Goal: Task Accomplishment & Management: Manage account settings

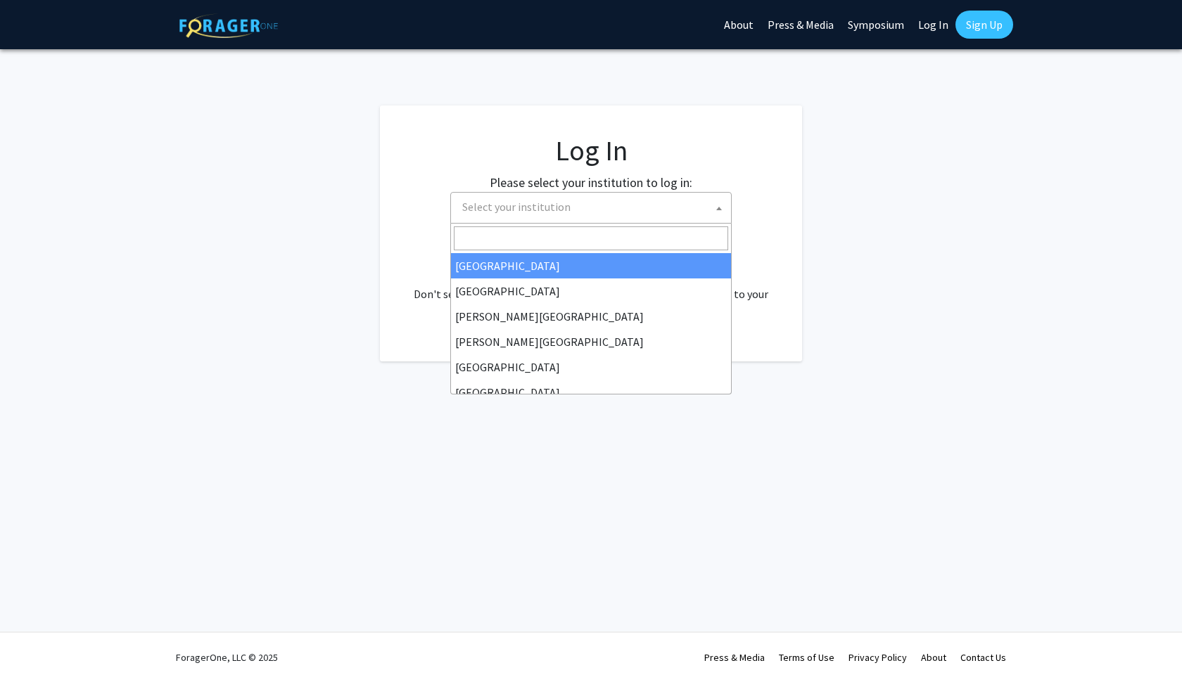
click at [512, 207] on span "Select your institution" at bounding box center [516, 207] width 108 height 14
select select "34"
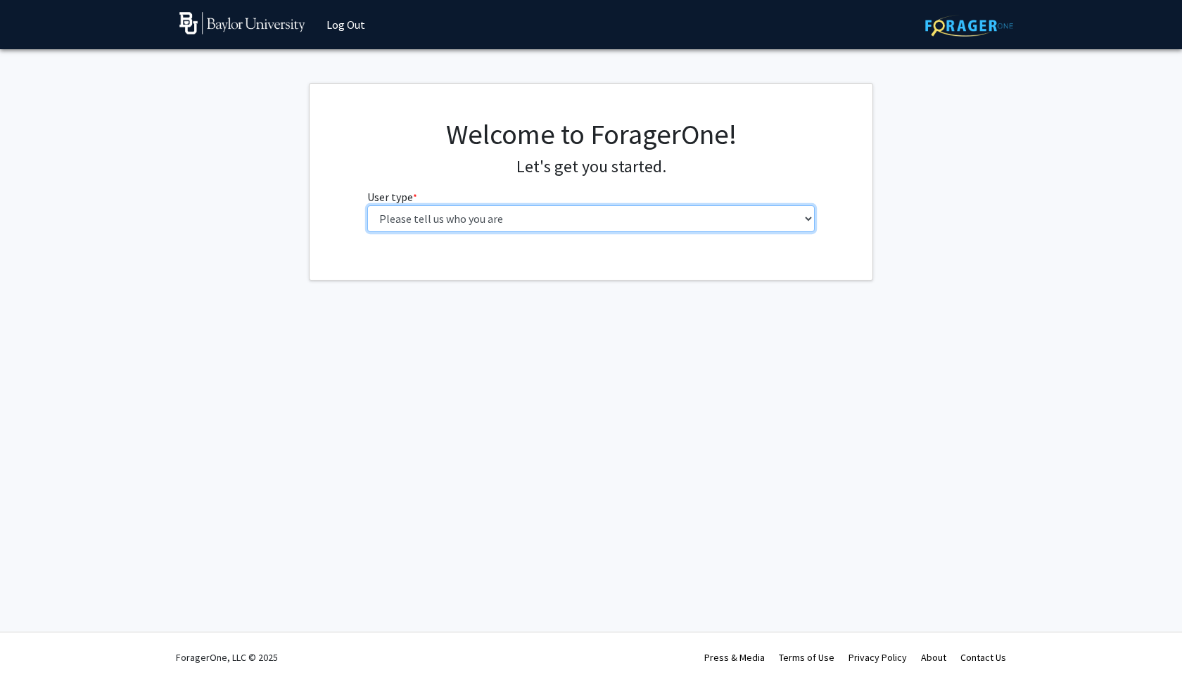
select select "1: undergrad"
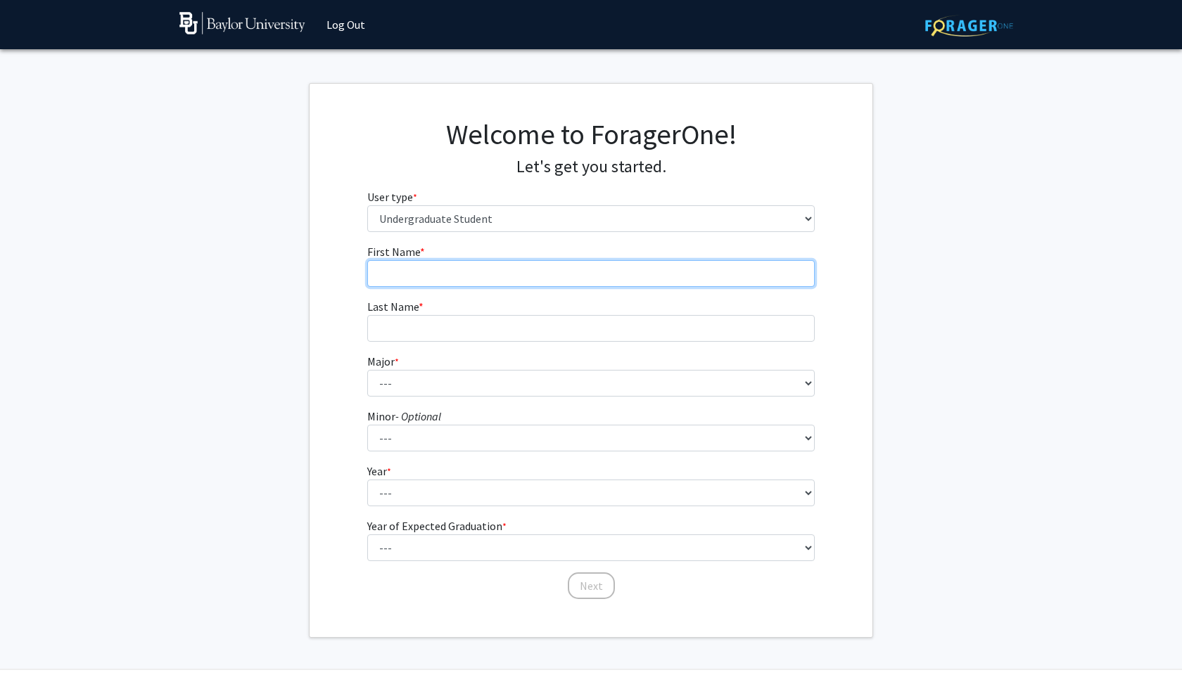
click at [426, 277] on input "First Name * required" at bounding box center [591, 273] width 448 height 27
type input "Cassandre"
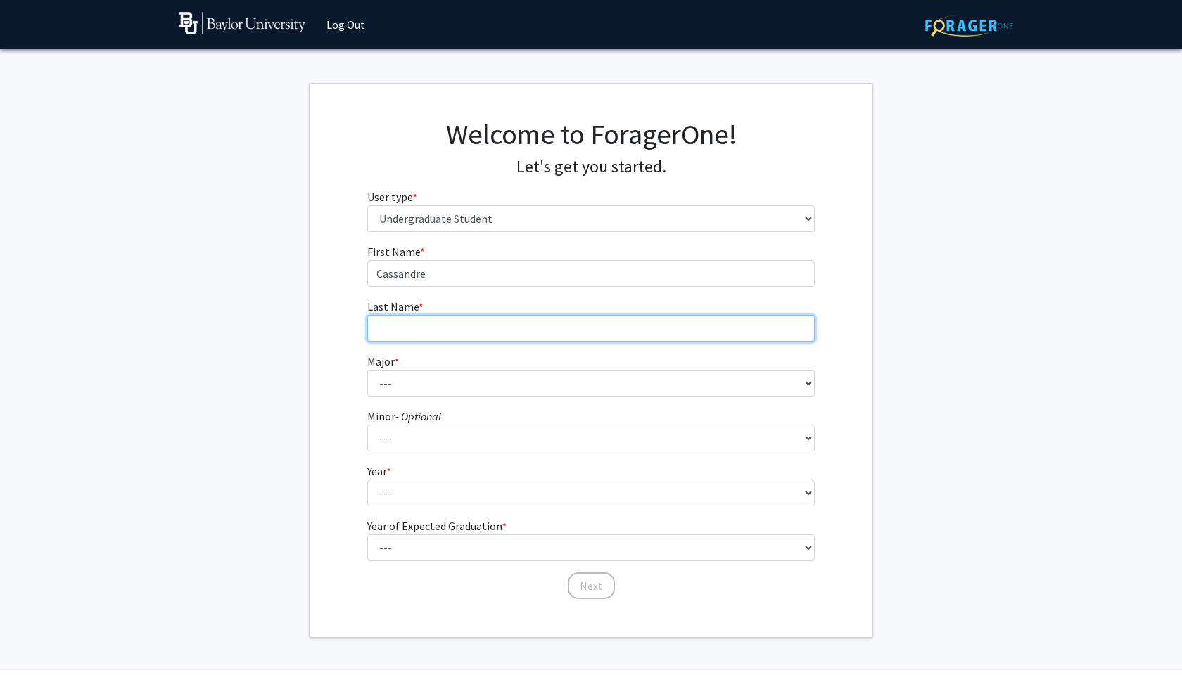
click at [431, 333] on input "Last Name * required" at bounding box center [591, 328] width 448 height 27
type input "Jusmable"
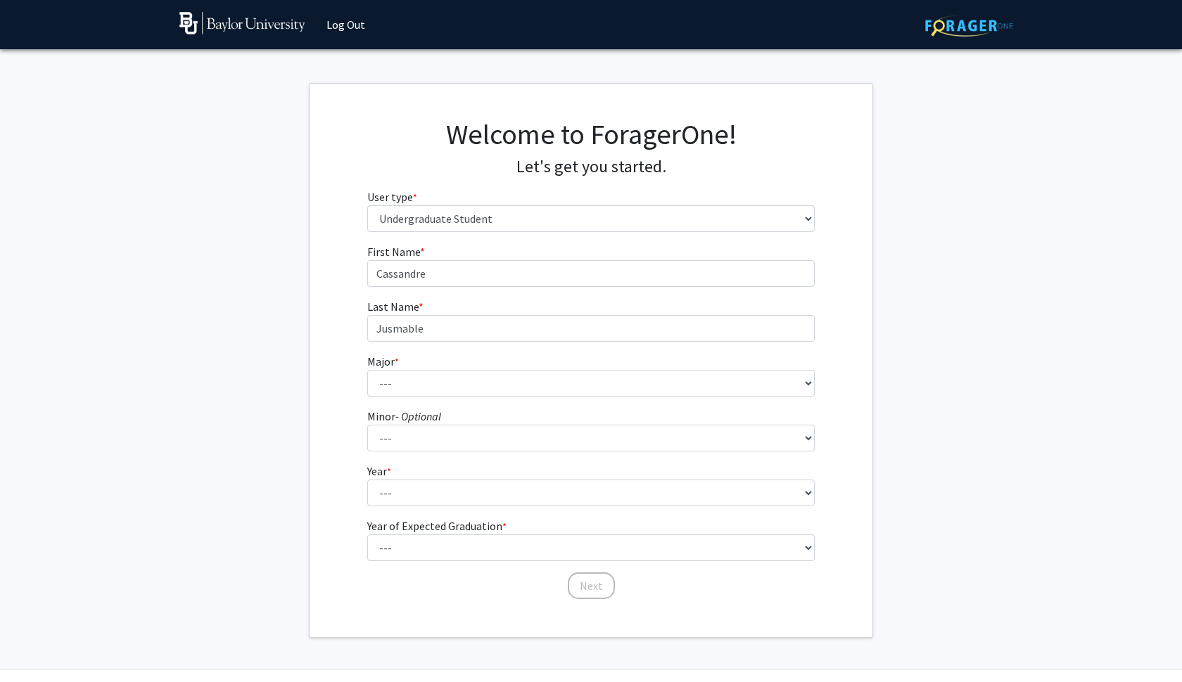
click at [338, 331] on div "First Name * required [PERSON_NAME] Last Name * required Jusmable Major * requi…" at bounding box center [591, 421] width 563 height 357
select select "16: 2681"
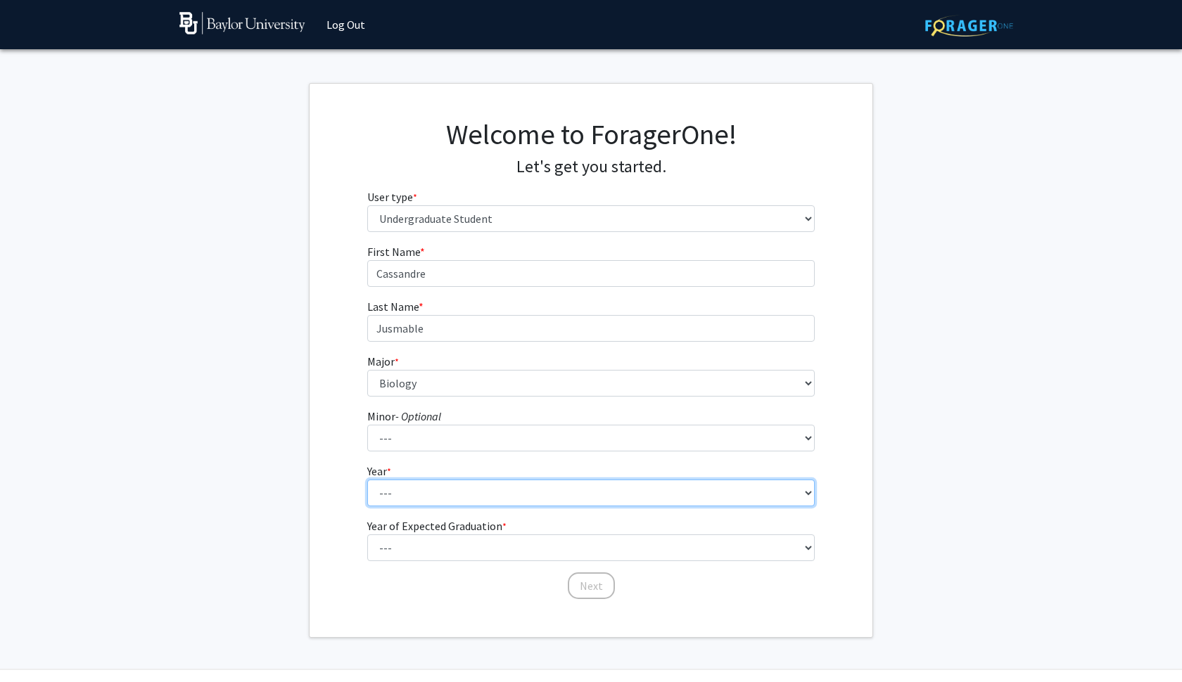
select select "3: junior"
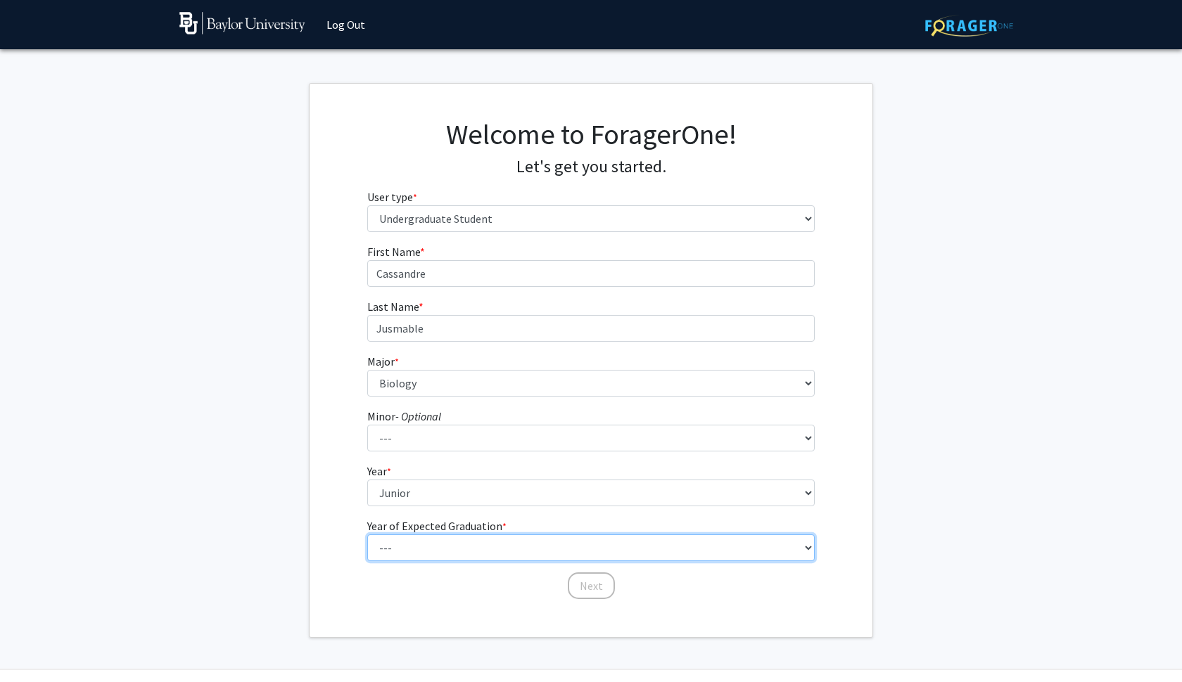
select select "4: 2028"
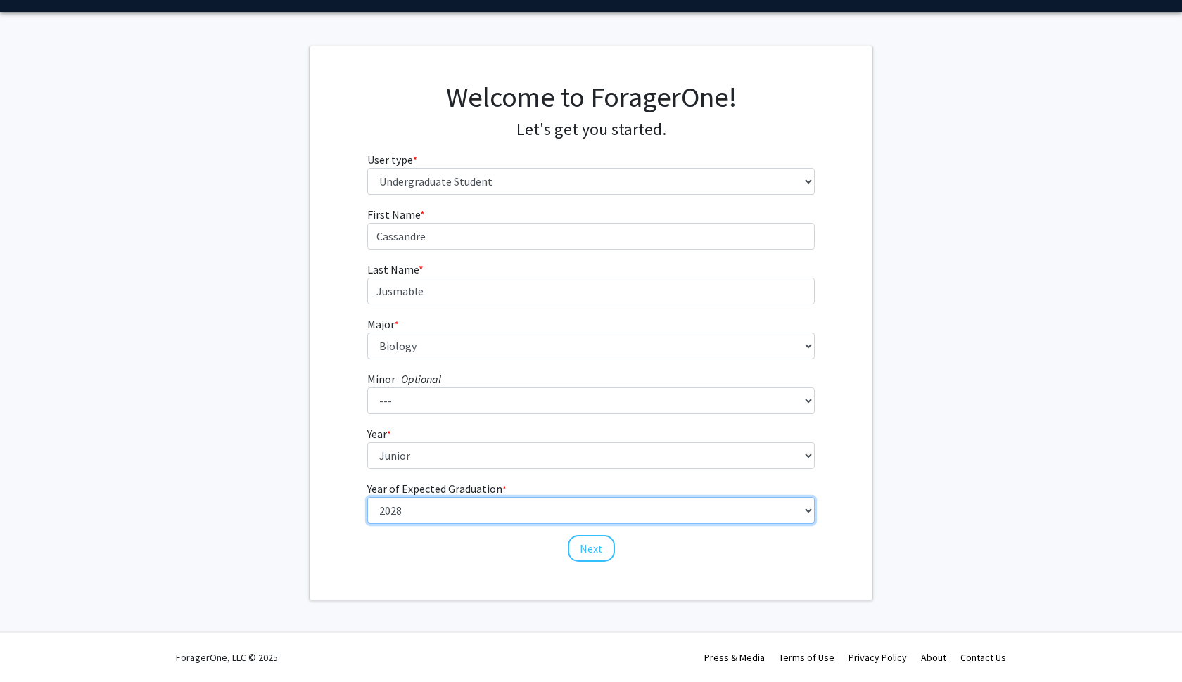
scroll to position [37, 0]
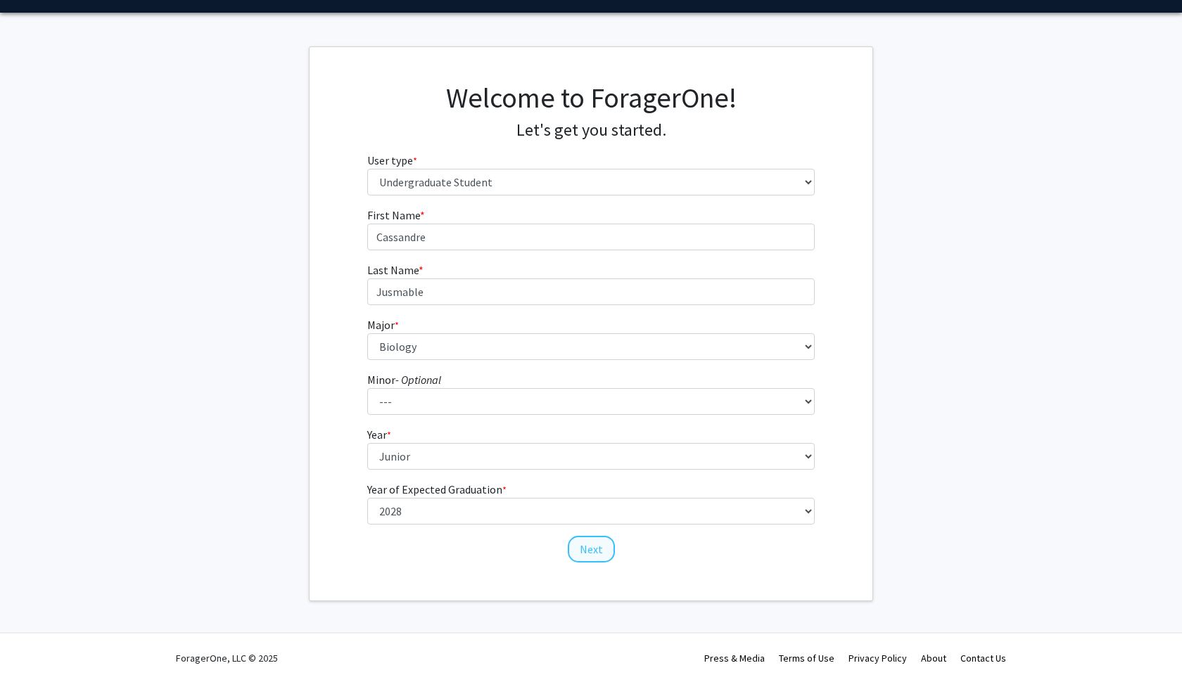
click at [597, 552] on button "Next" at bounding box center [591, 549] width 47 height 27
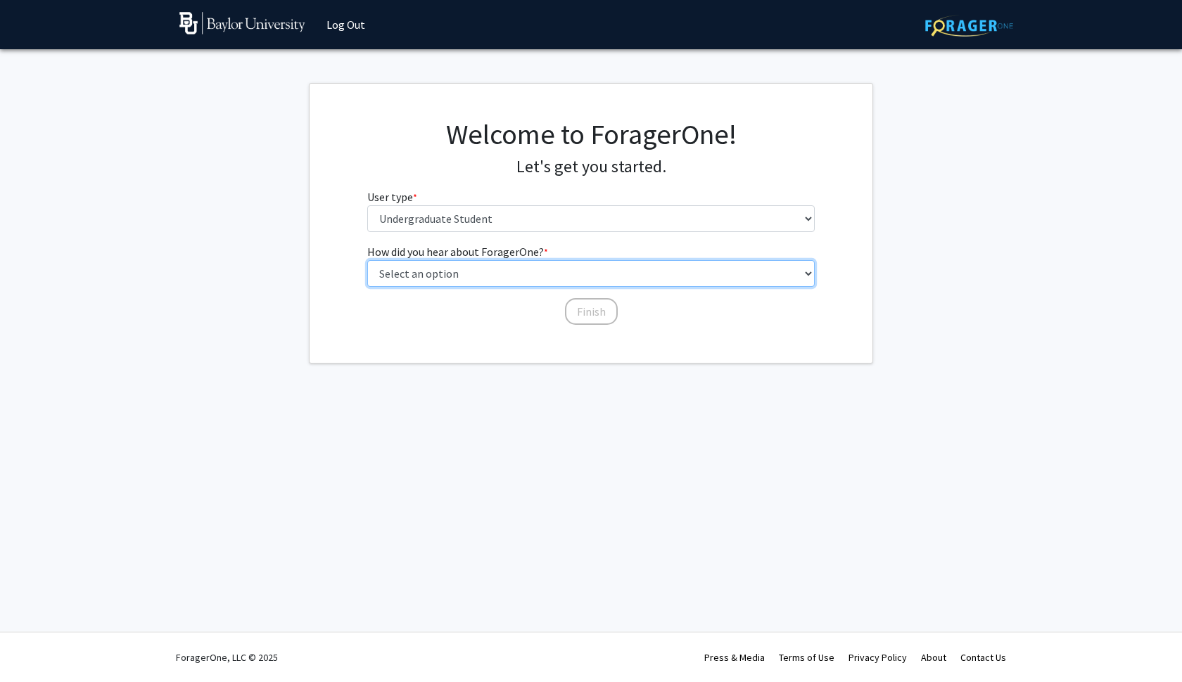
select select "2: faculty_recommendation"
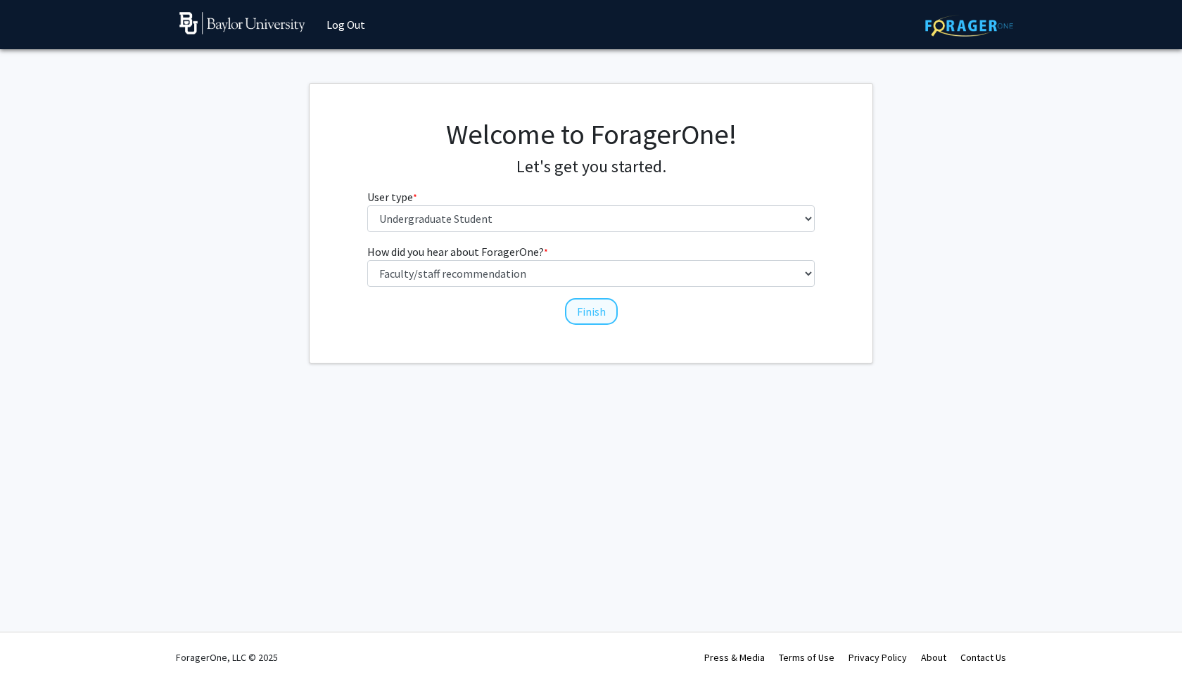
click at [592, 311] on button "Finish" at bounding box center [591, 311] width 53 height 27
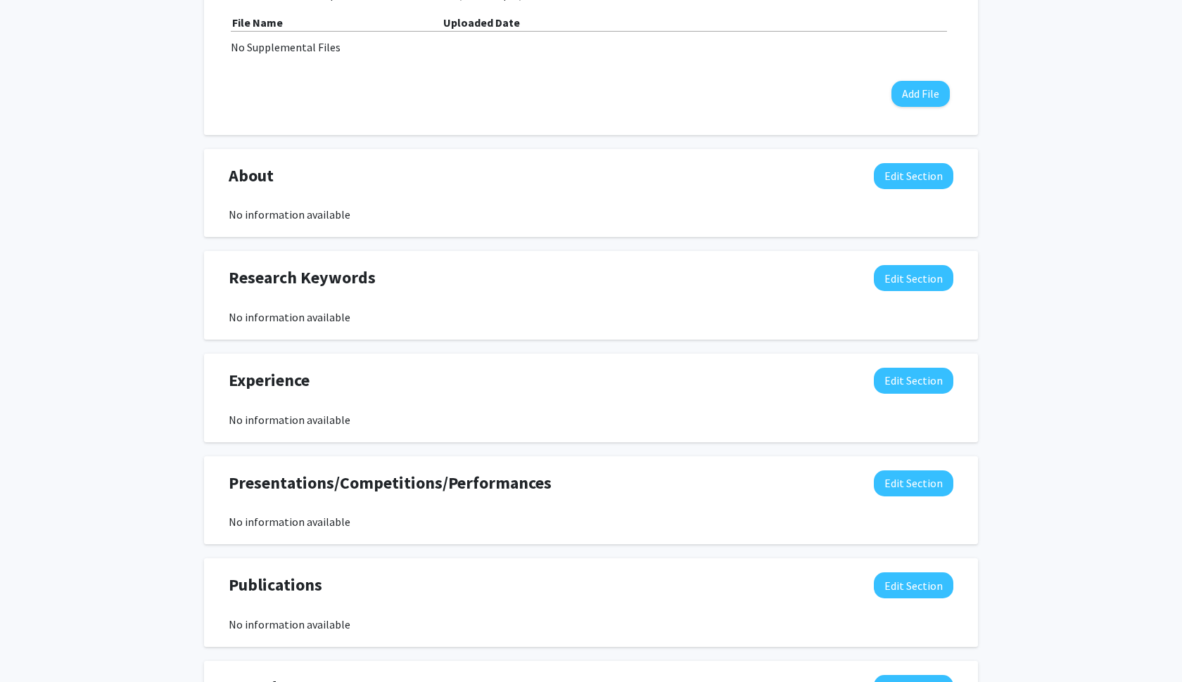
scroll to position [490, 0]
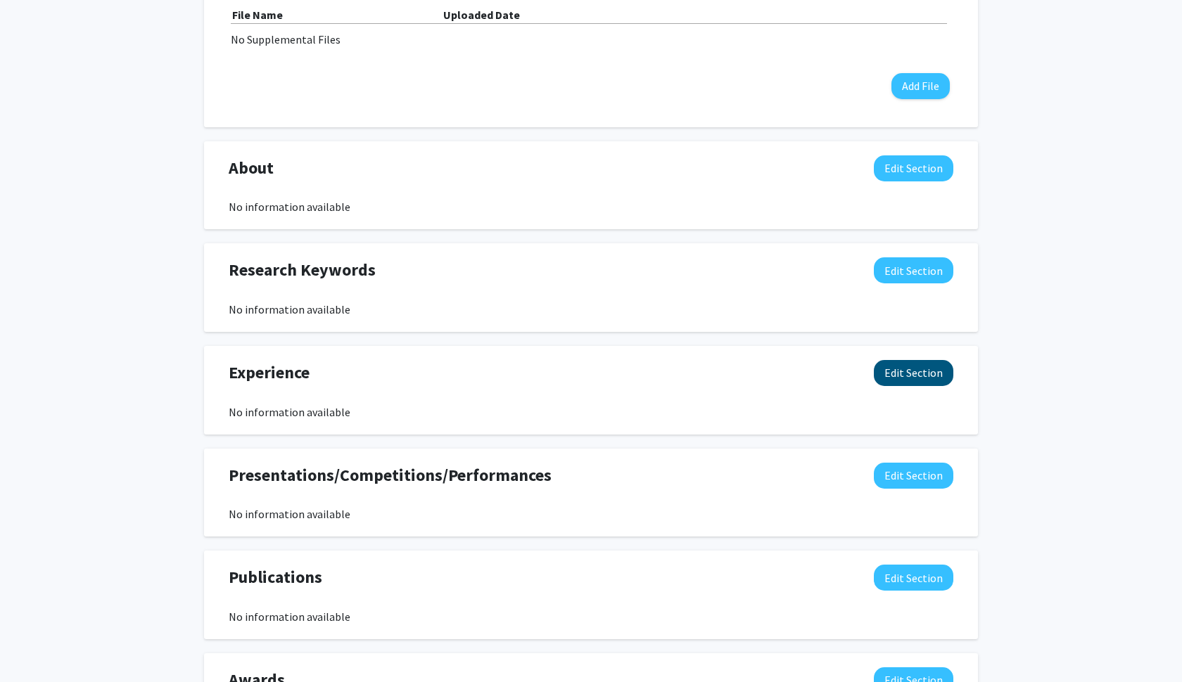
click at [910, 370] on button "Edit Section" at bounding box center [914, 373] width 80 height 26
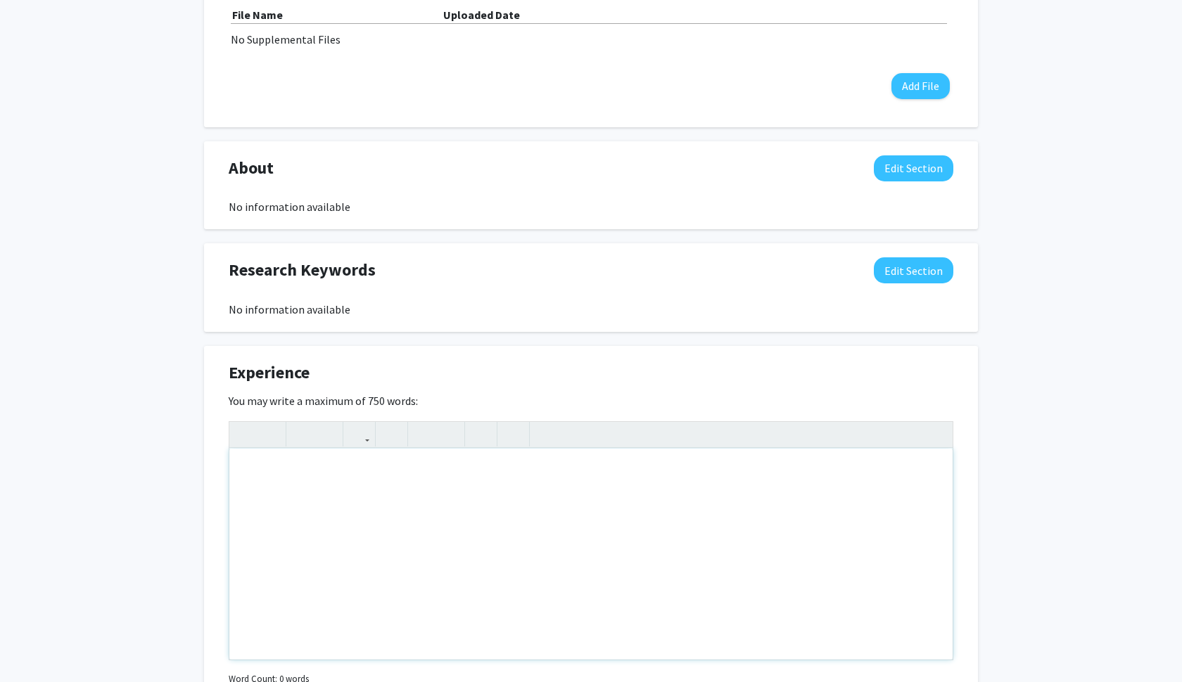
click at [436, 507] on div "Note to users with screen readers: Please deactivate our accessibility plugin f…" at bounding box center [590, 554] width 723 height 211
paste div "Note to users with screen readers: Please deactivate our accessibility plugin f…"
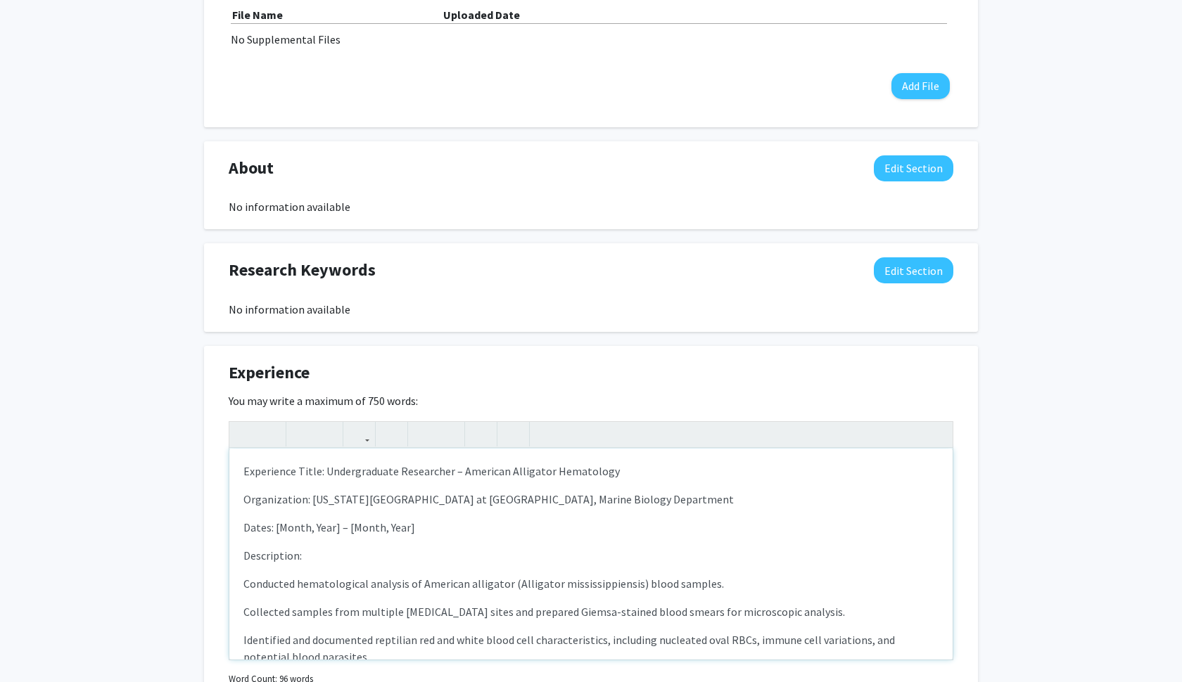
type textarea "<p>Experience Title: Undergraduate Researcher – American Alligator Hematology</…"
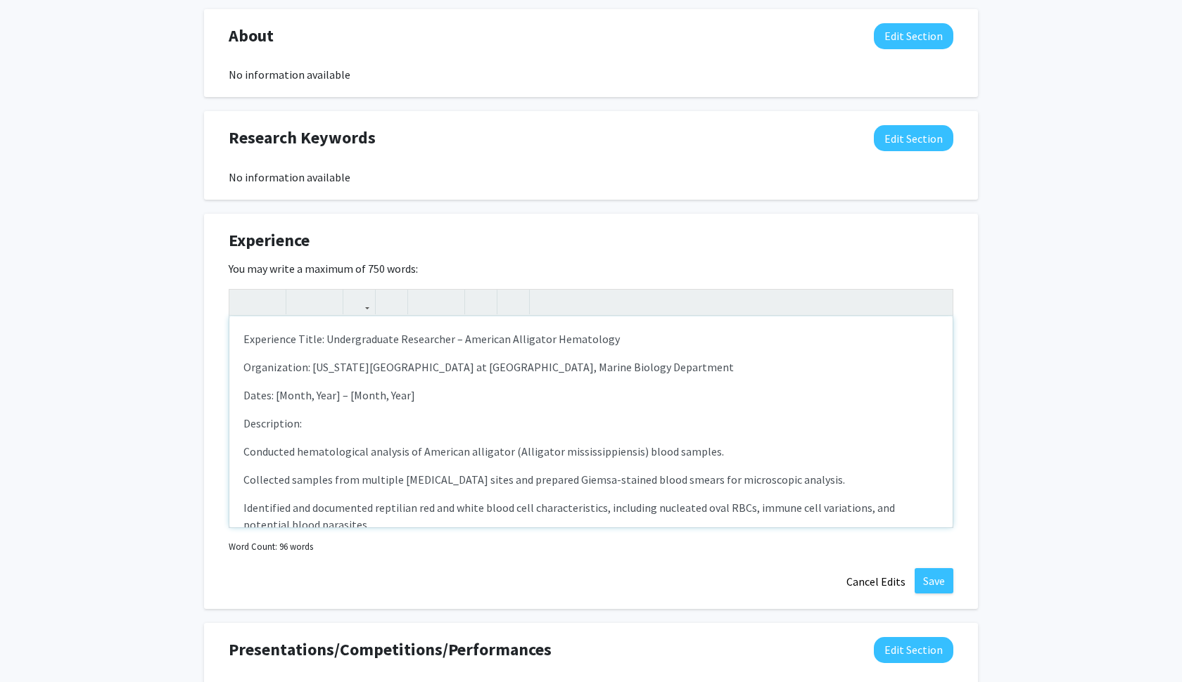
scroll to position [0, 0]
click at [288, 398] on p "Dates: [Month, Year] – [Month, Year]" at bounding box center [590, 395] width 695 height 17
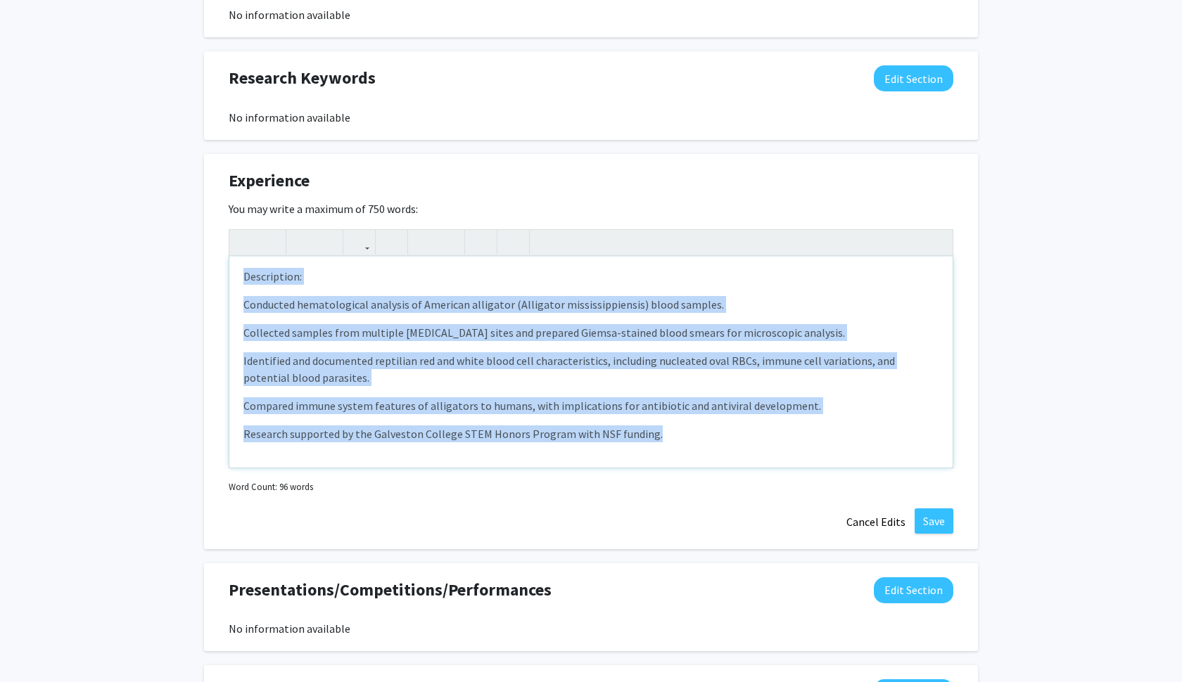
scroll to position [709, 0]
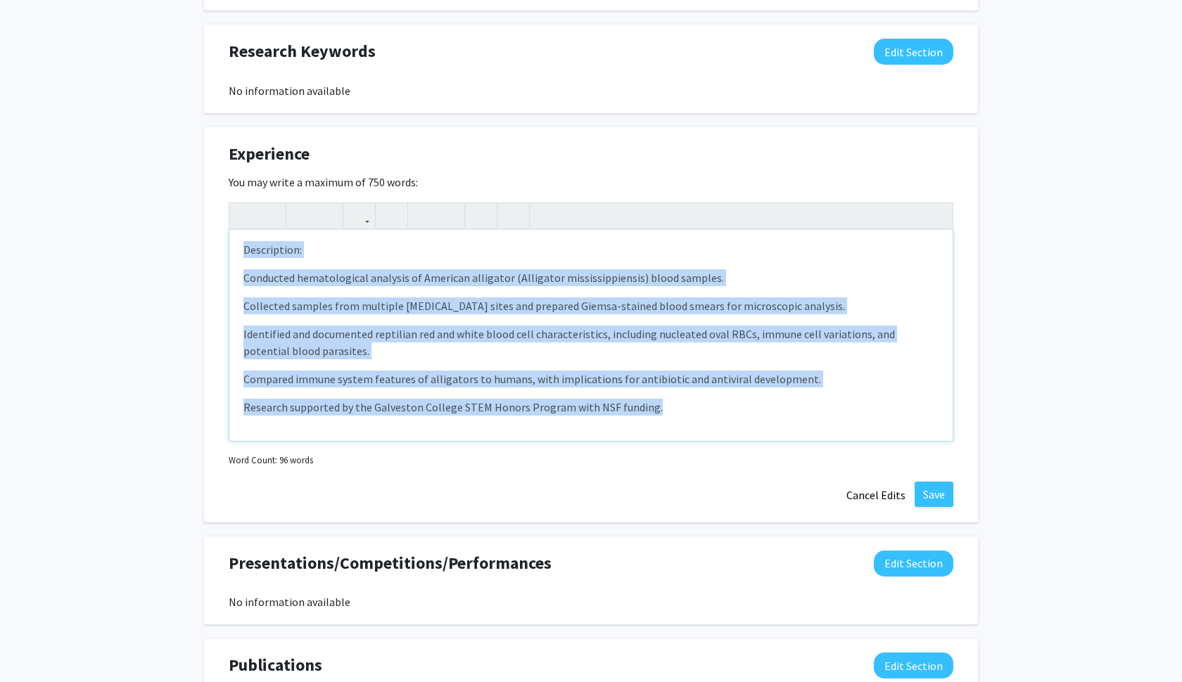
drag, startPoint x: 243, startPoint y: 426, endPoint x: 578, endPoint y: 460, distance: 337.4
click at [578, 460] on div "<p>Experience Title: Undergraduate Researcher – American Alligator Hematology</…" at bounding box center [591, 337] width 725 height 268
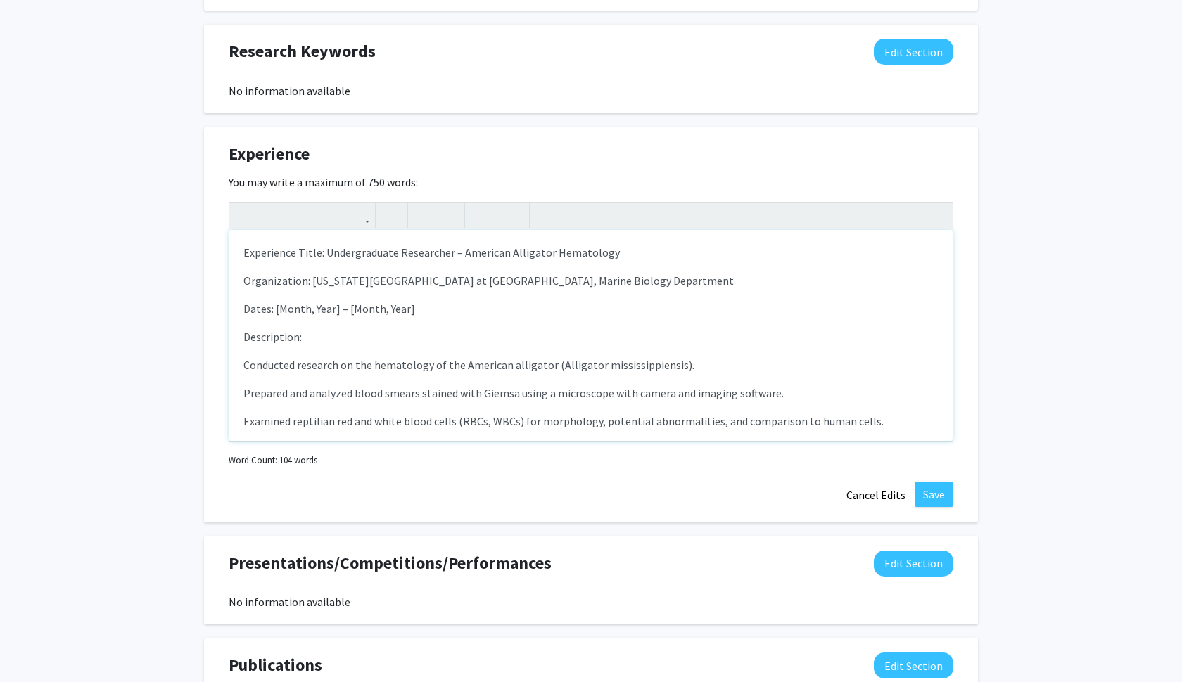
scroll to position [0, 0]
click at [296, 316] on p "Dates: [Month, Year] – [Month, Year]" at bounding box center [590, 308] width 695 height 17
click at [331, 315] on p "Dates: [January, Year] – [Month, Year]" at bounding box center [590, 308] width 695 height 17
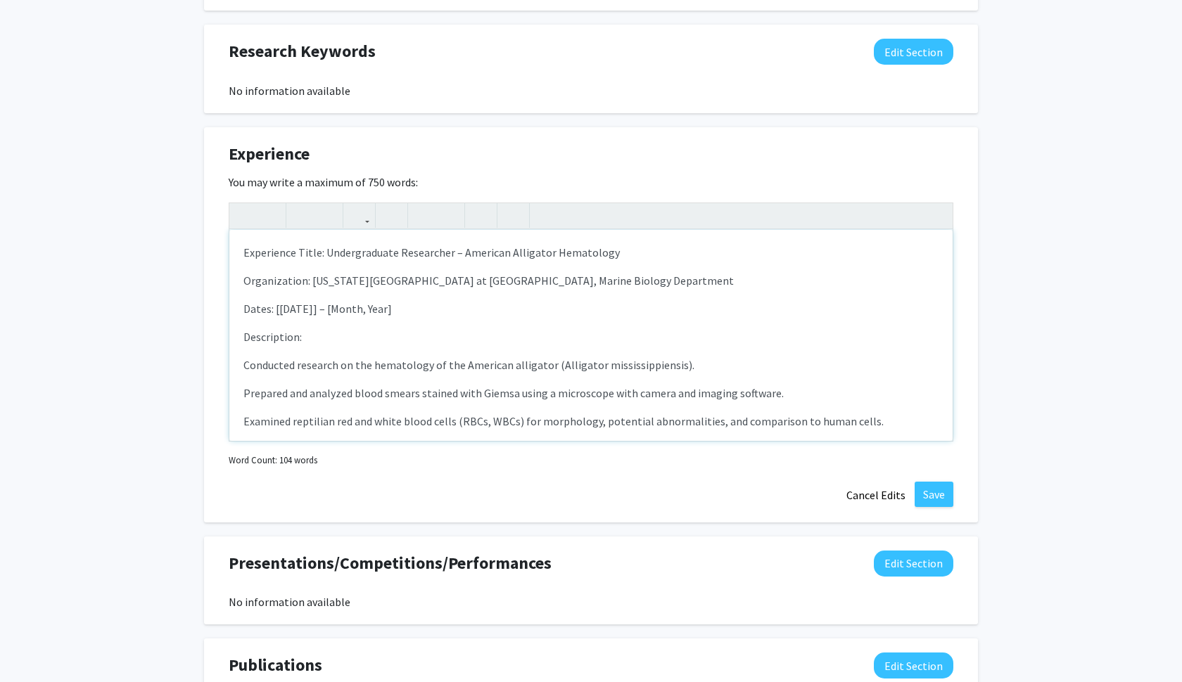
type textarea "<p>Experience Title: Undergraduate Researcher – American Alligator Hematology</…"
click at [500, 352] on div "Experience Title: Undergraduate Researcher – American Alligator Hematology Orga…" at bounding box center [590, 335] width 723 height 211
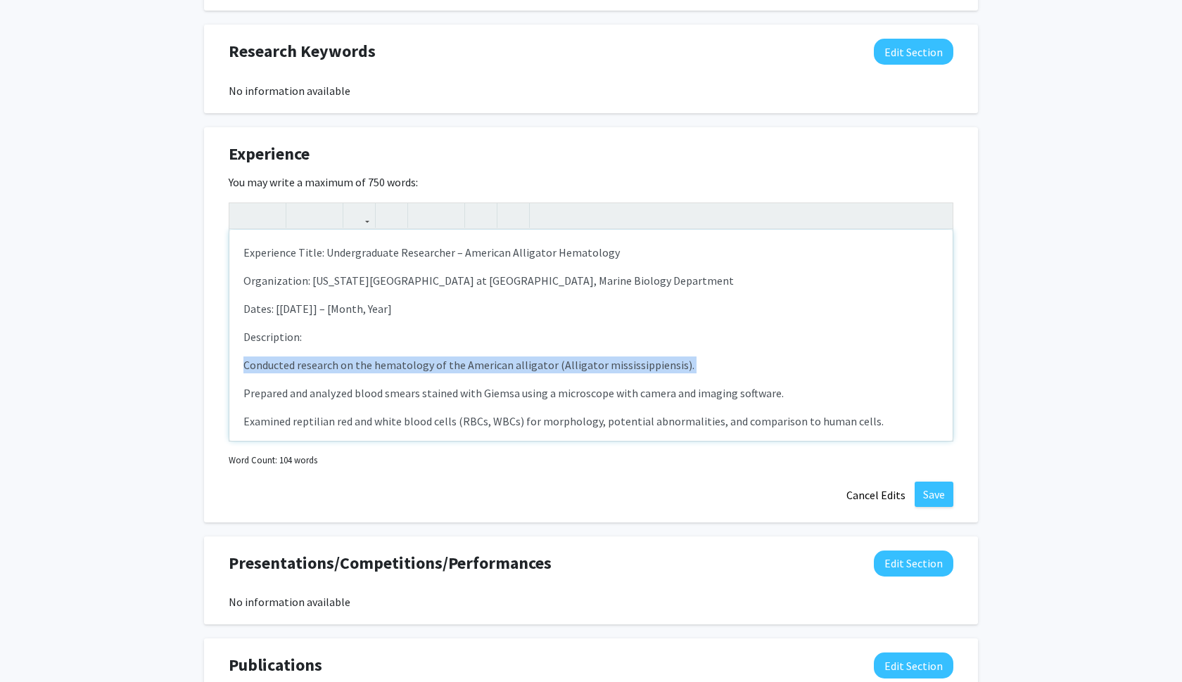
click at [500, 352] on div "Experience Title: Undergraduate Researcher – American Alligator Hematology Orga…" at bounding box center [590, 335] width 723 height 211
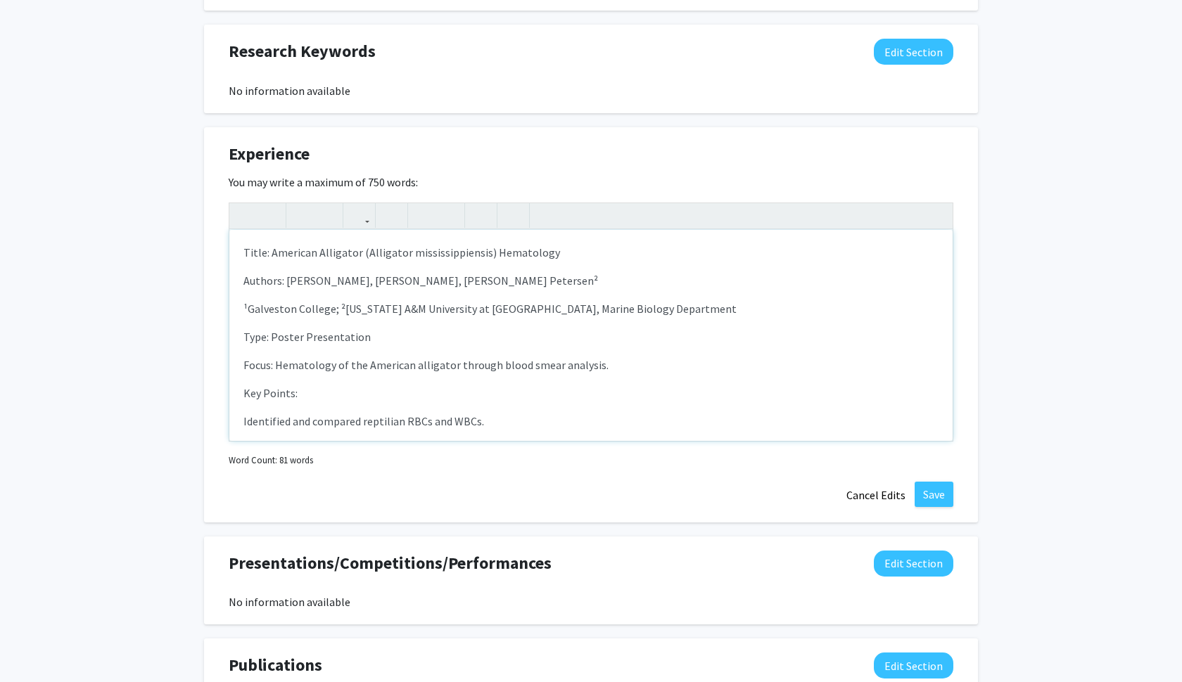
type textarea "<p>Title: American Alligator (Alligator mississippiensis) Hematology</p><p>Auth…"
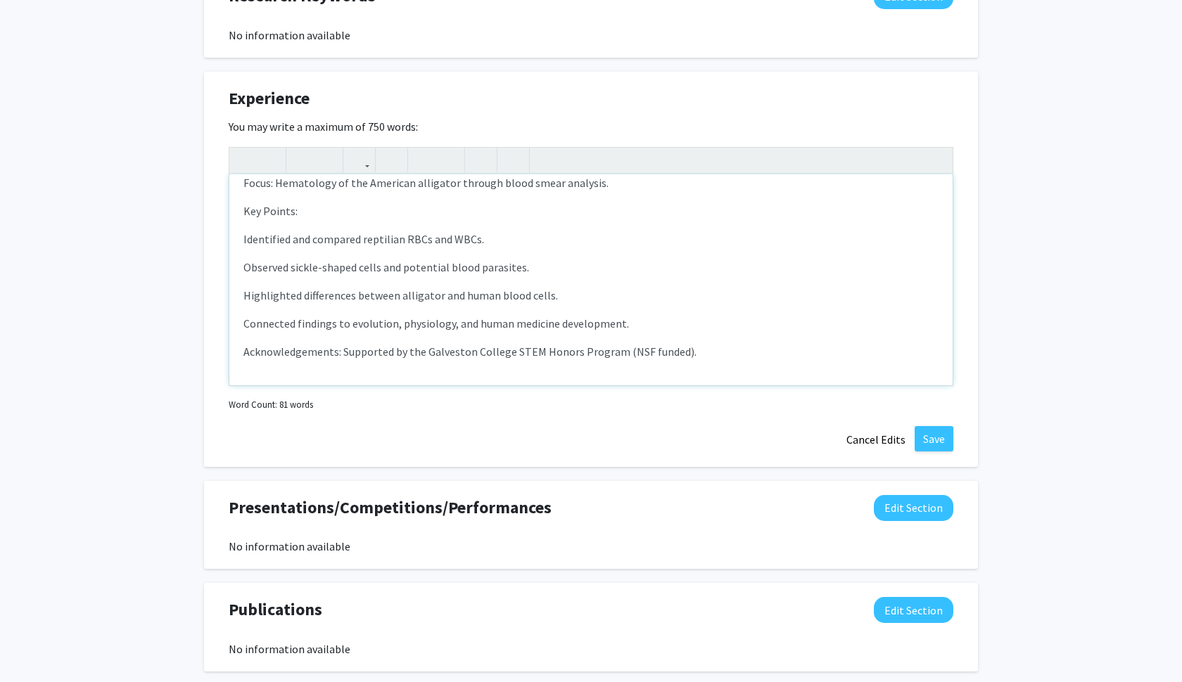
scroll to position [765, 0]
click at [932, 450] on button "Save" at bounding box center [934, 438] width 39 height 25
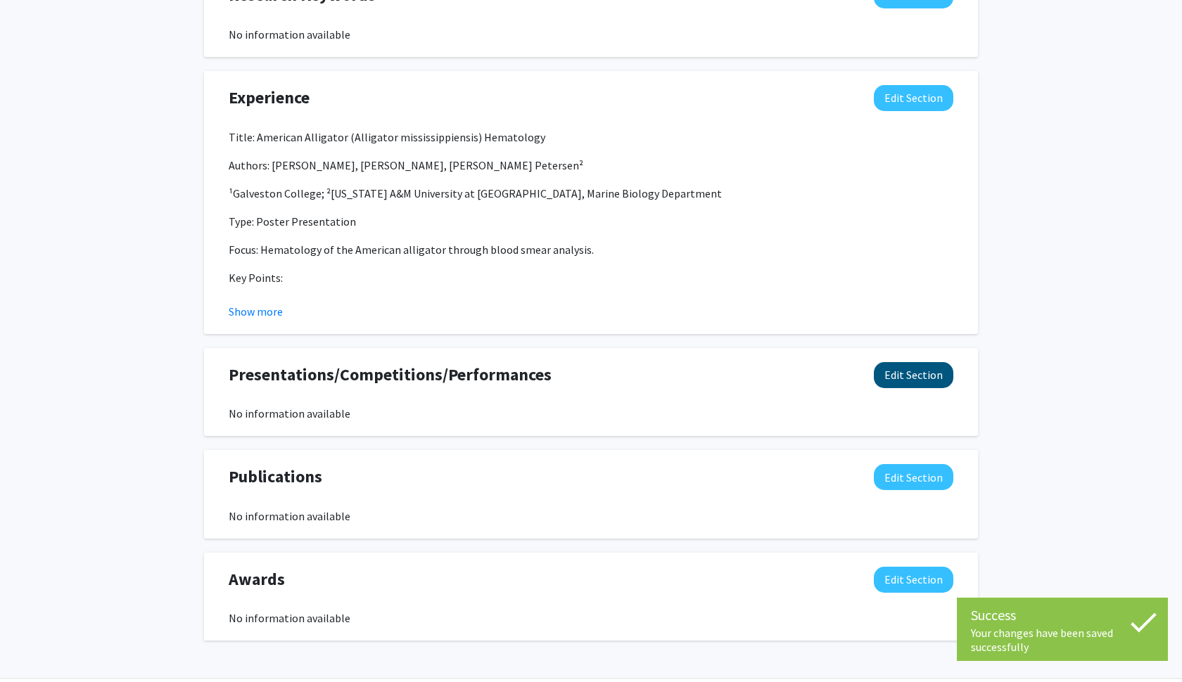
click at [908, 381] on button "Edit Section" at bounding box center [914, 375] width 80 height 26
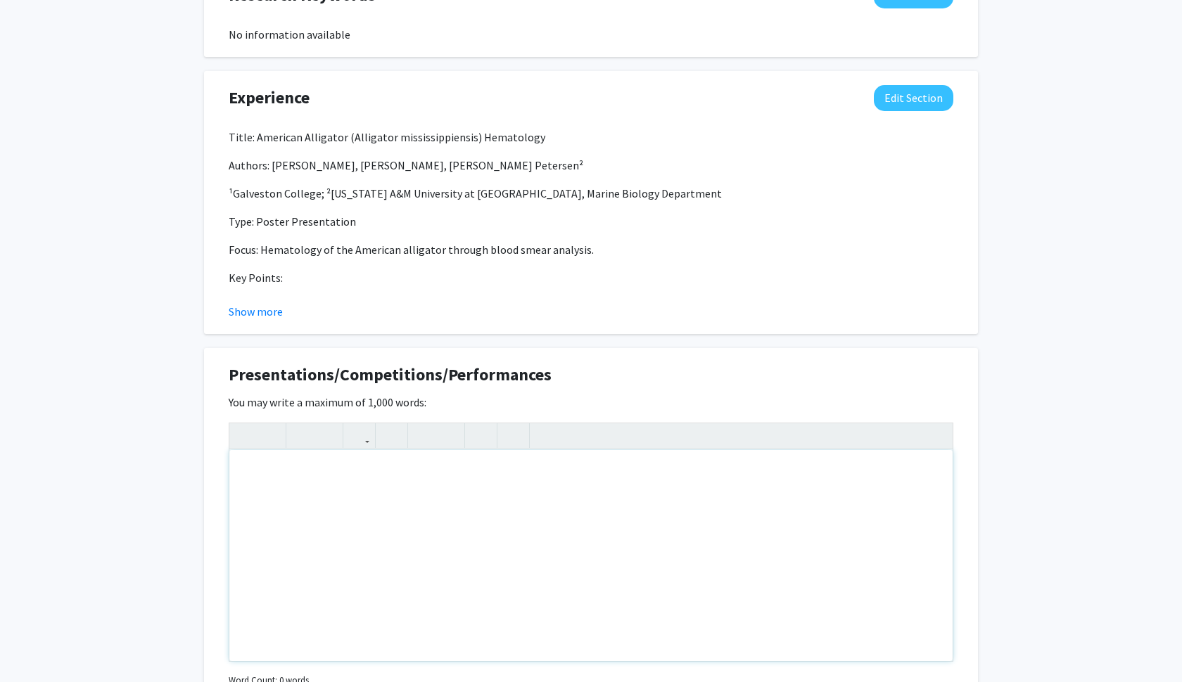
click at [438, 514] on div "Note to users with screen readers: Please deactivate our accessibility plugin f…" at bounding box center [590, 555] width 723 height 211
paste div "Note to users with screen readers: Please deactivate our accessibility plugin f…"
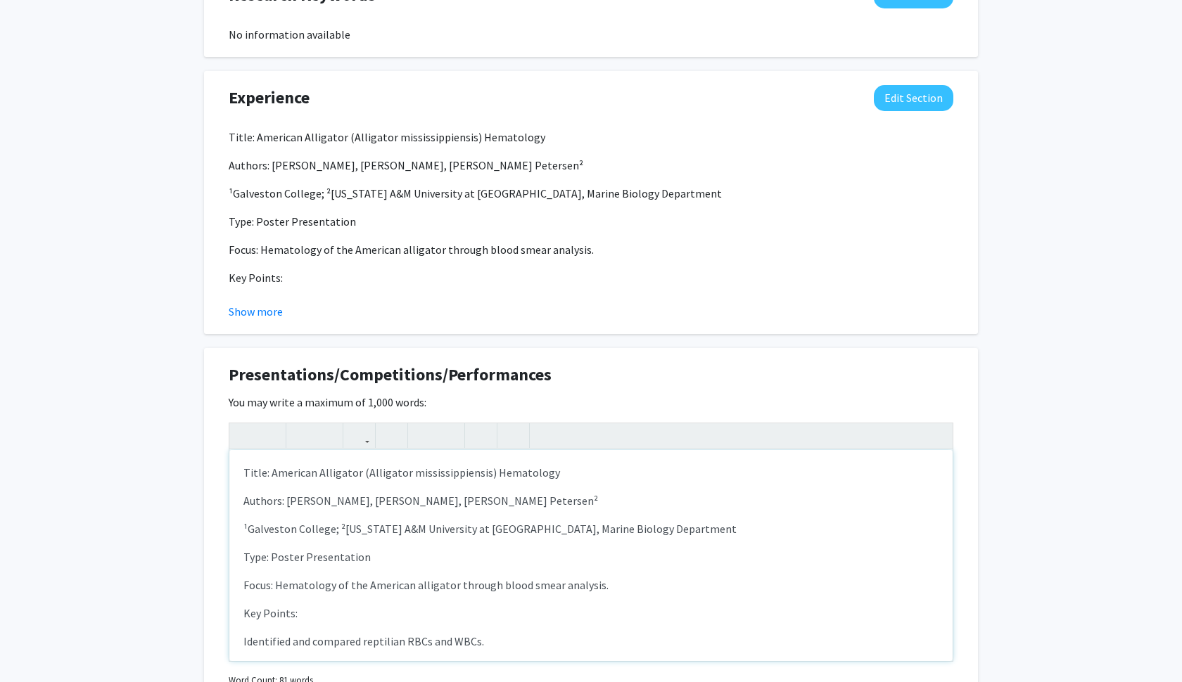
type textarea "<p>Title: American Alligator (Alligator mississippiensis) Hematology</p><p>Auth…"
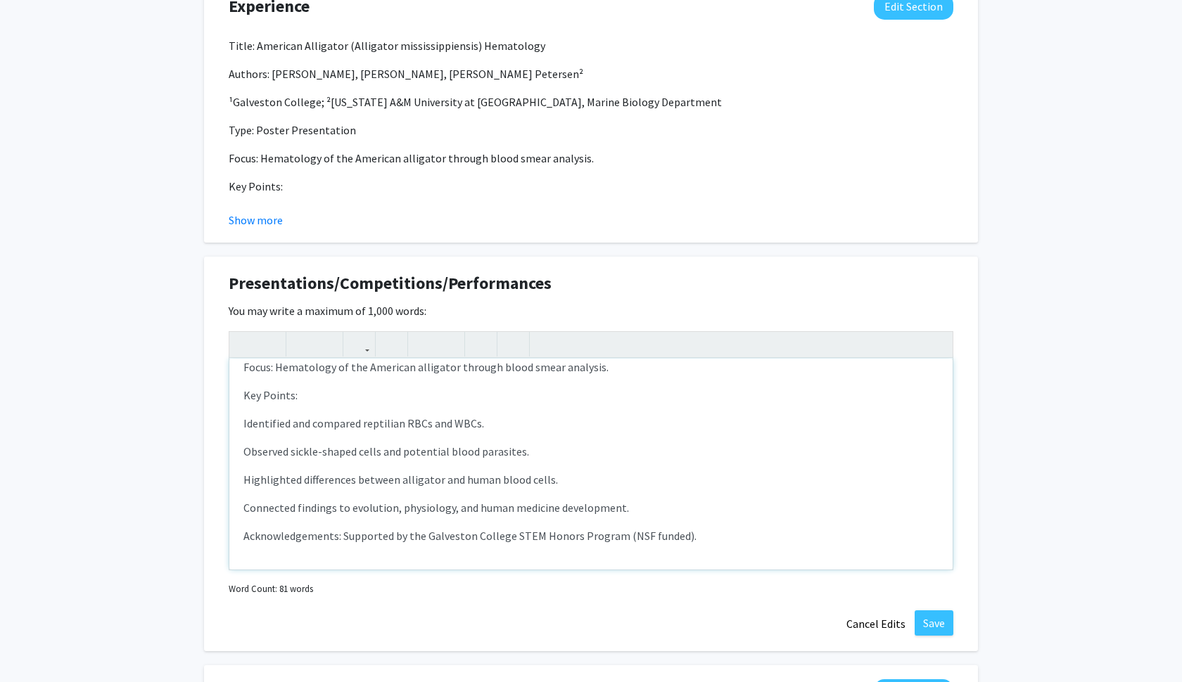
scroll to position [862, 0]
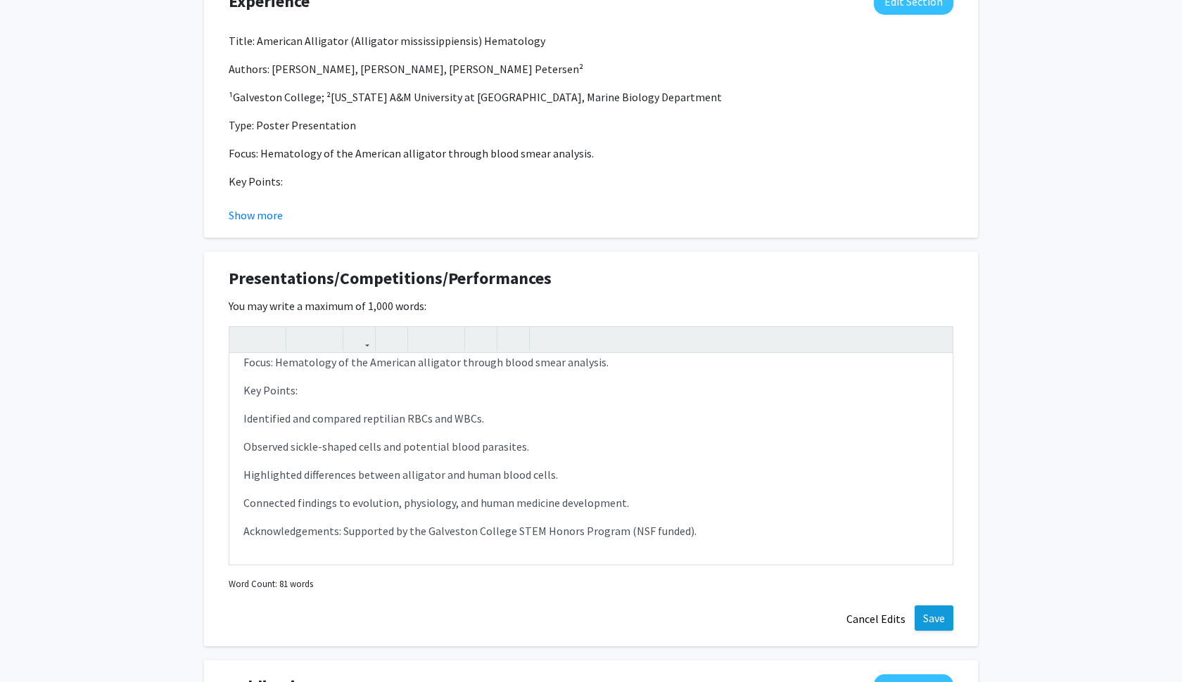
click at [936, 618] on button "Save" at bounding box center [934, 618] width 39 height 25
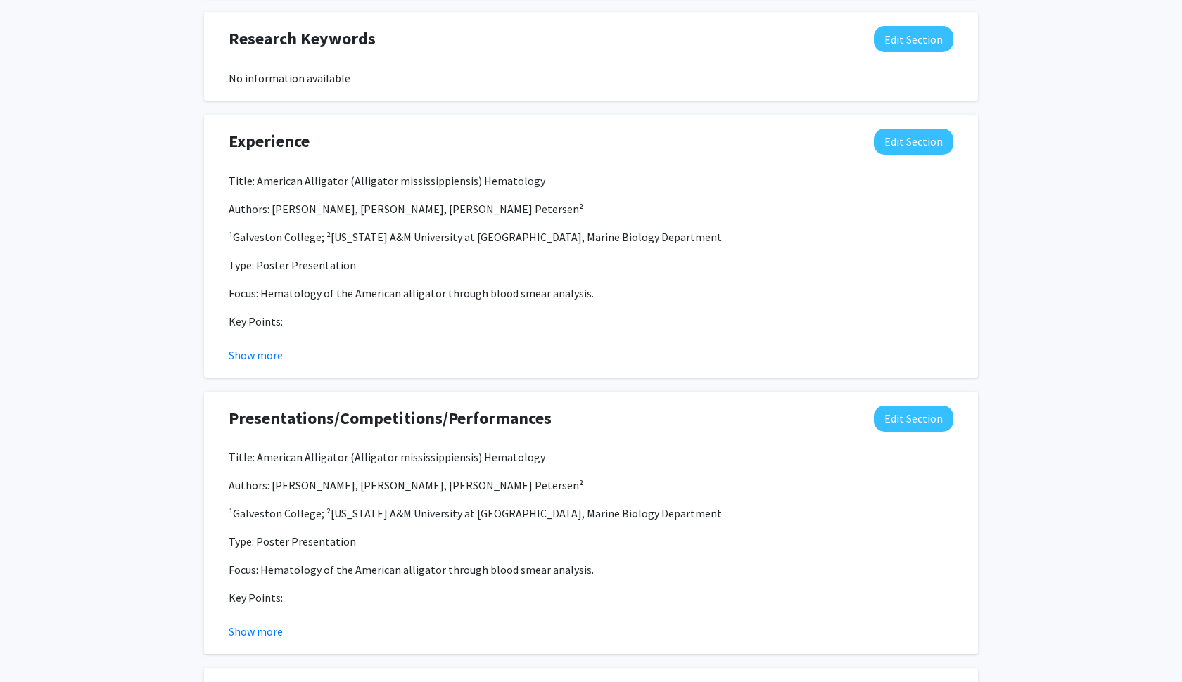
scroll to position [720, 0]
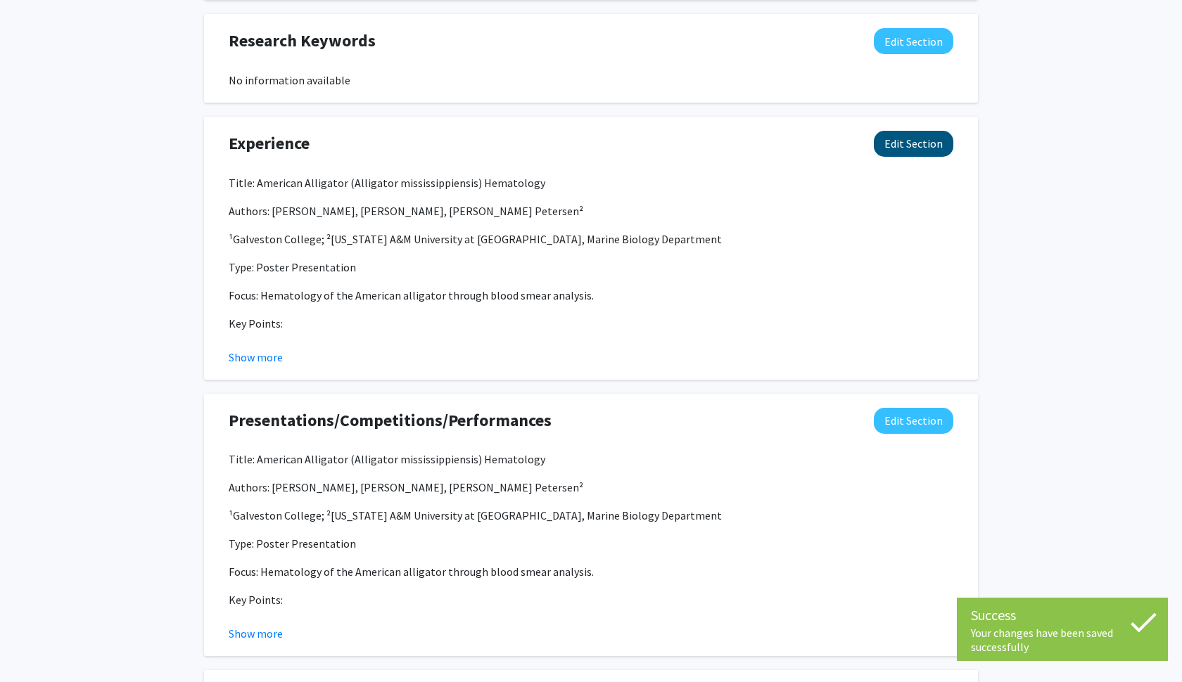
click at [915, 138] on button "Edit Section" at bounding box center [914, 144] width 80 height 26
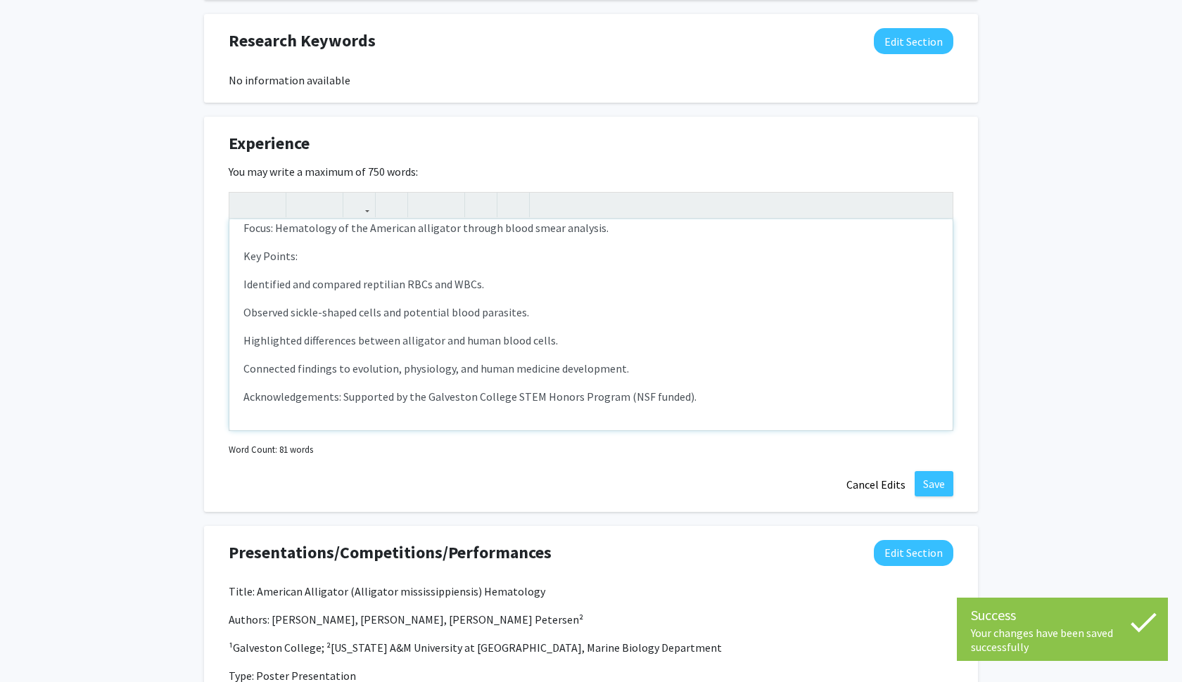
click at [420, 297] on div "Title: American Alligator (Alligator mississippiensis) Hematology Authors: [PER…" at bounding box center [590, 325] width 723 height 211
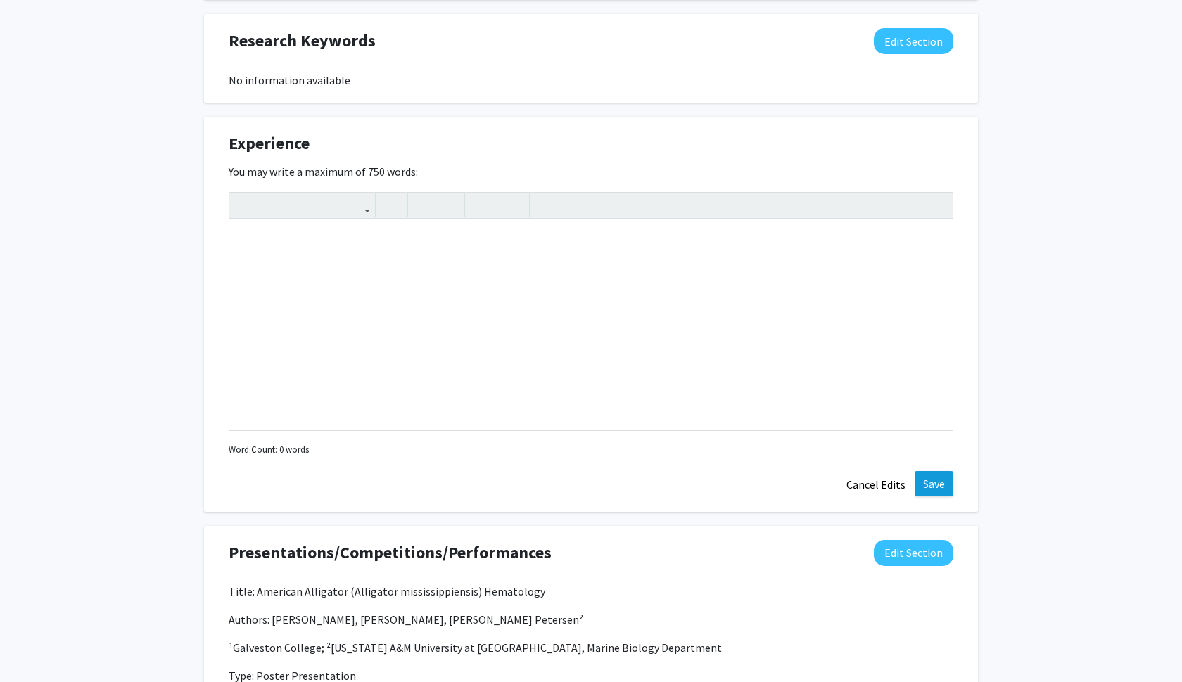
click at [953, 476] on button "Save" at bounding box center [934, 483] width 39 height 25
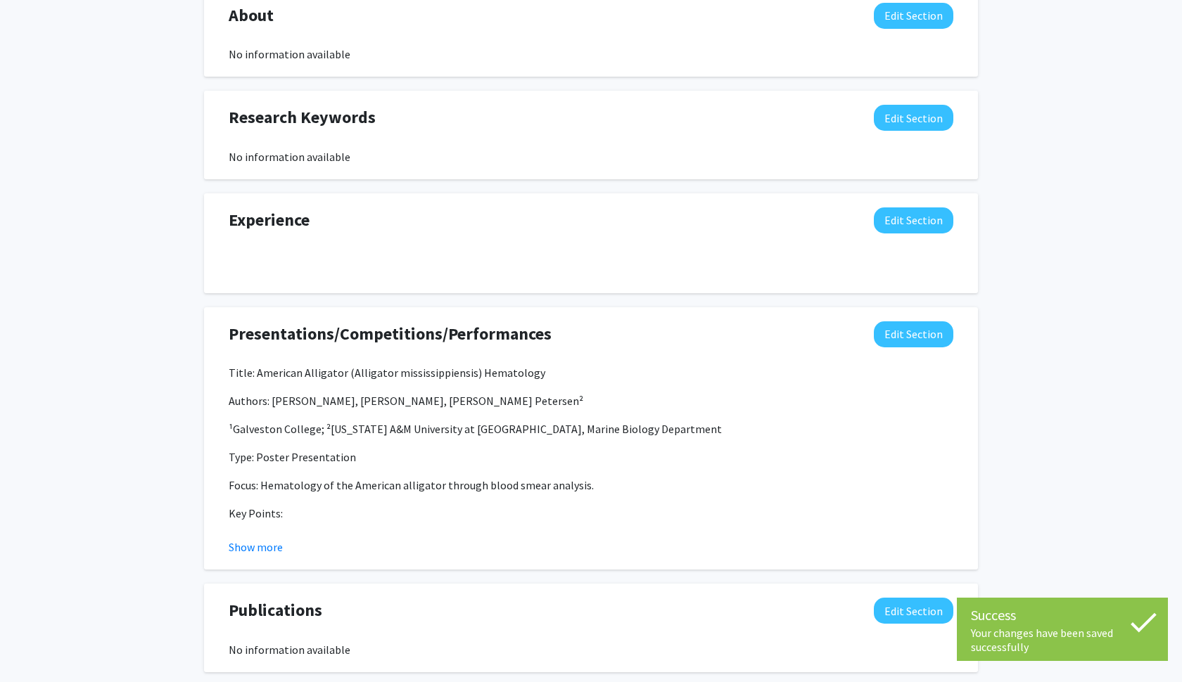
scroll to position [620, 0]
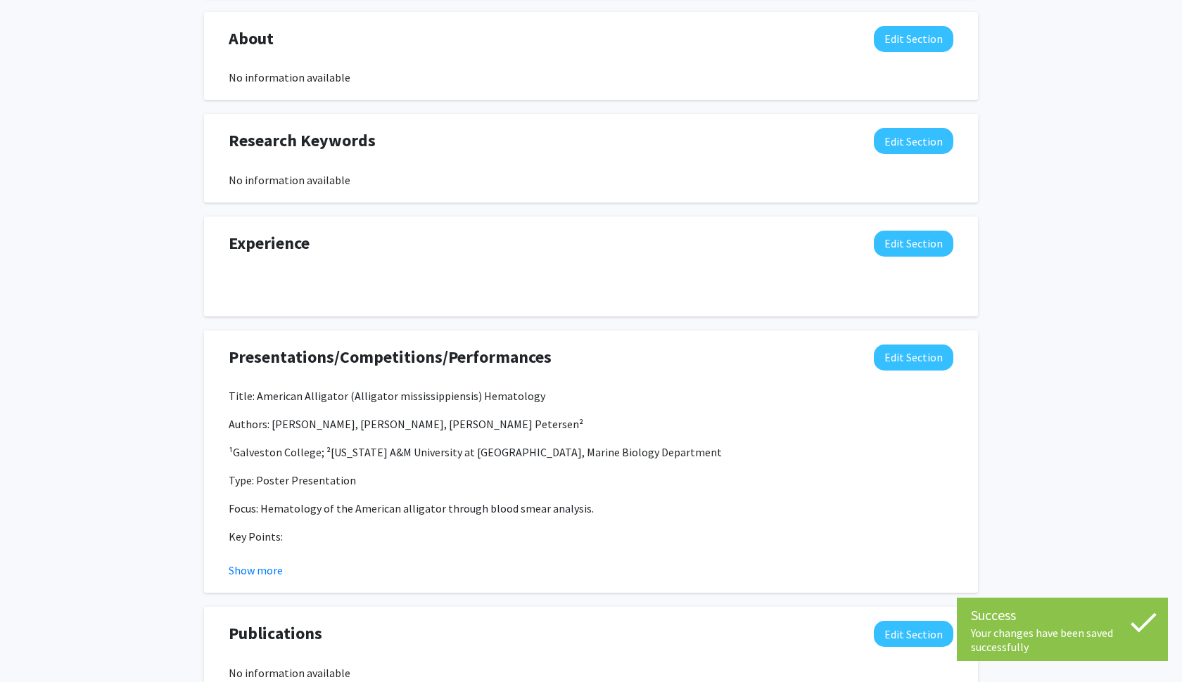
click at [621, 288] on p at bounding box center [591, 282] width 725 height 17
click at [887, 245] on button "Edit Section" at bounding box center [914, 244] width 80 height 26
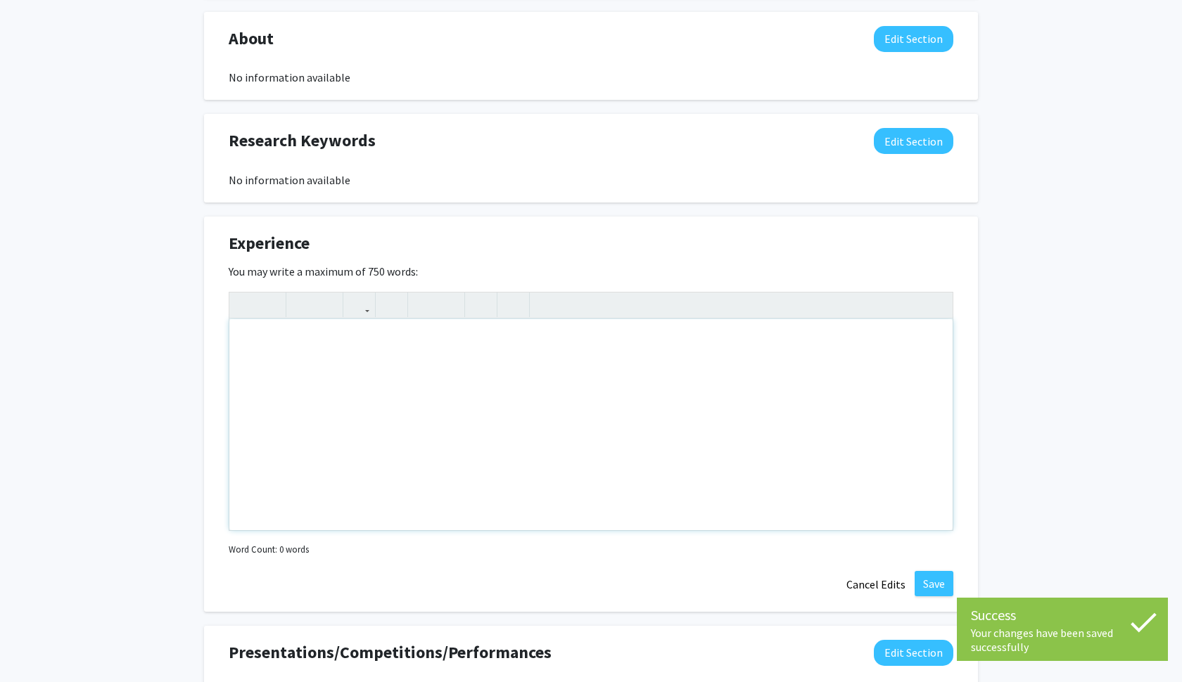
click at [337, 390] on div "Note to users with screen readers: Please deactivate our accessibility plugin f…" at bounding box center [590, 424] width 723 height 211
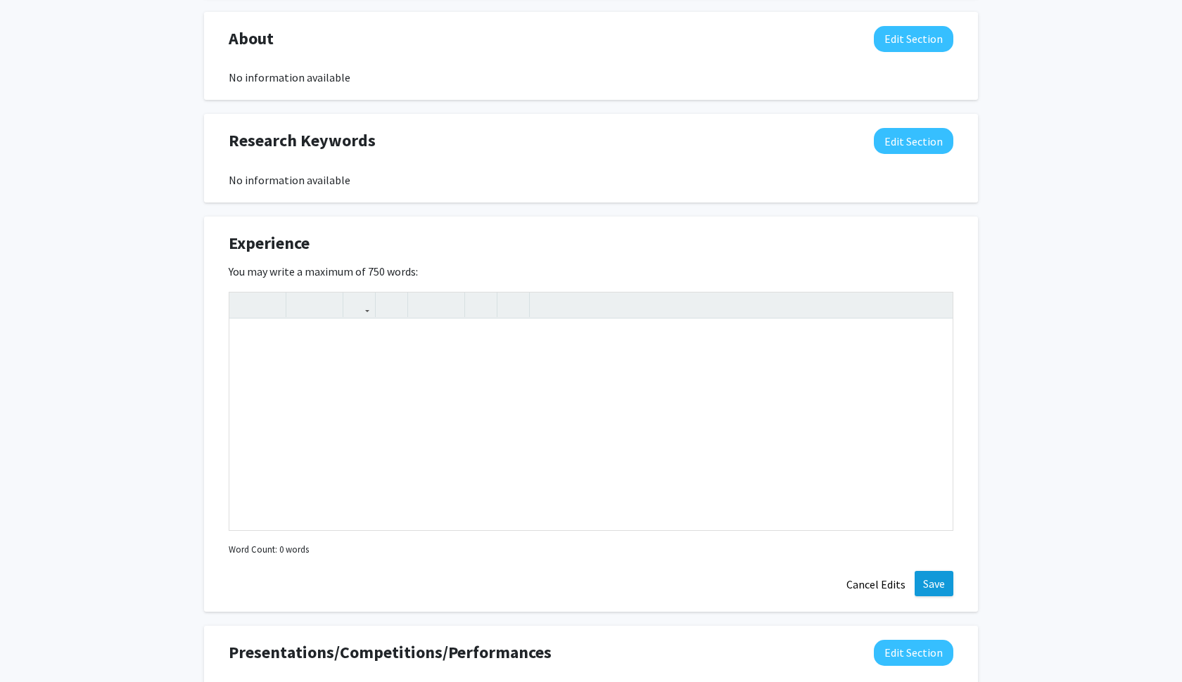
click at [929, 583] on button "Save" at bounding box center [934, 583] width 39 height 25
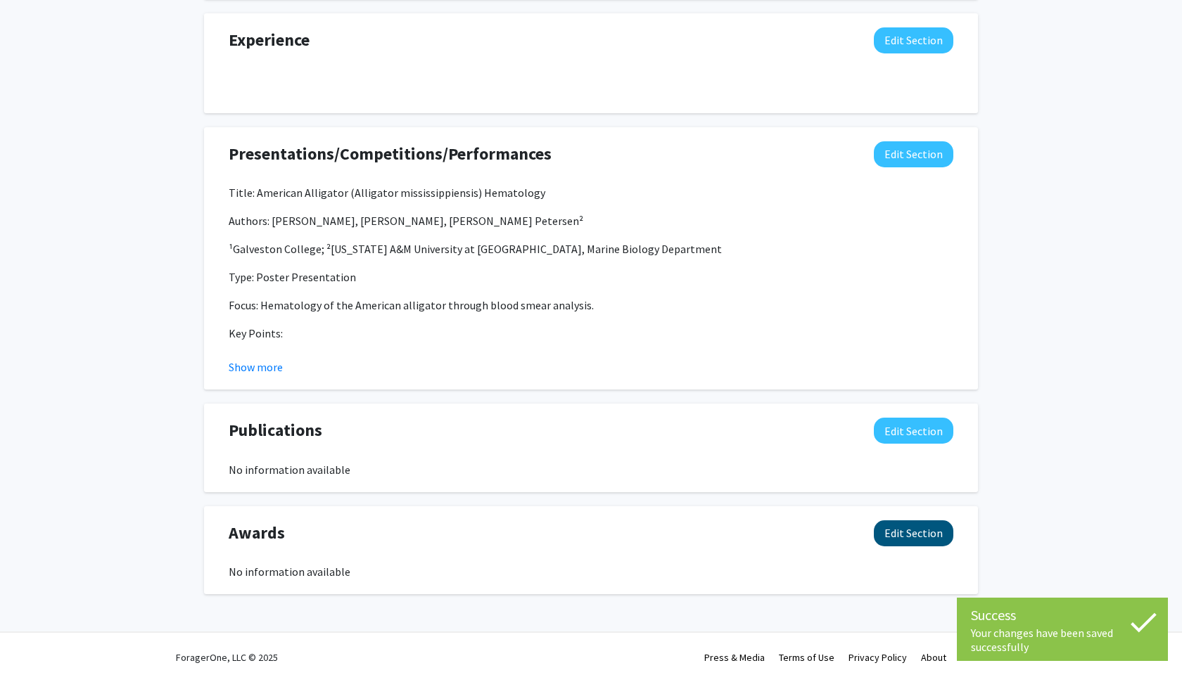
scroll to position [825, 0]
click at [927, 542] on button "Edit Section" at bounding box center [914, 534] width 80 height 26
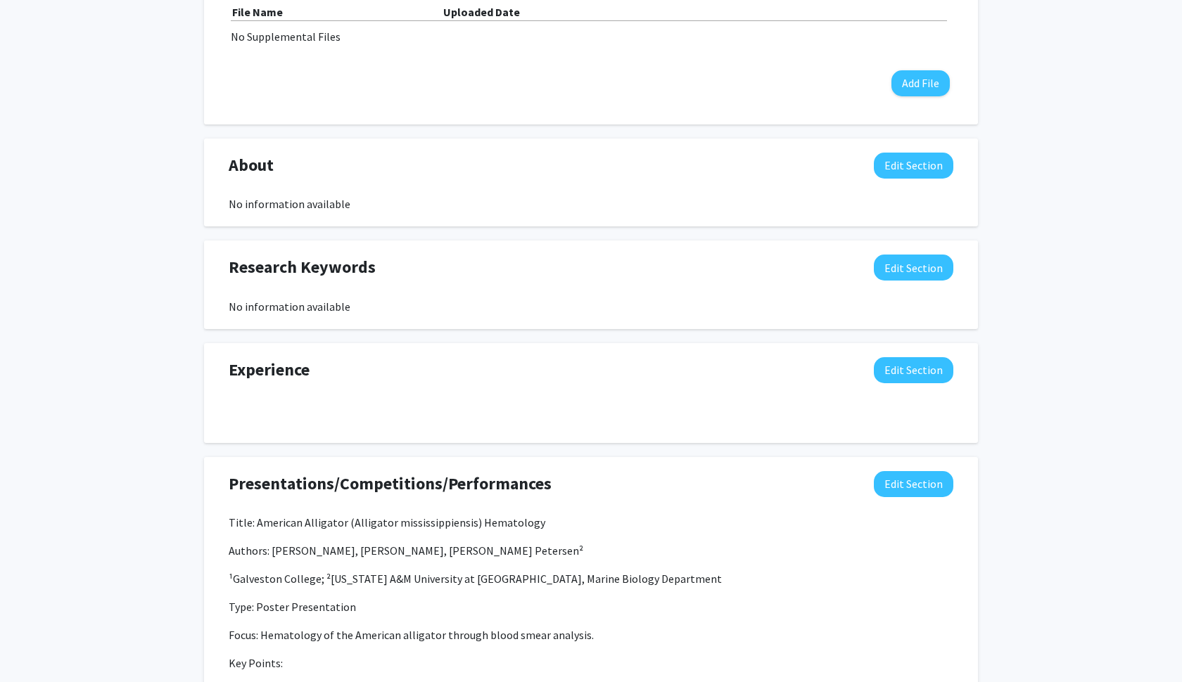
scroll to position [688, 0]
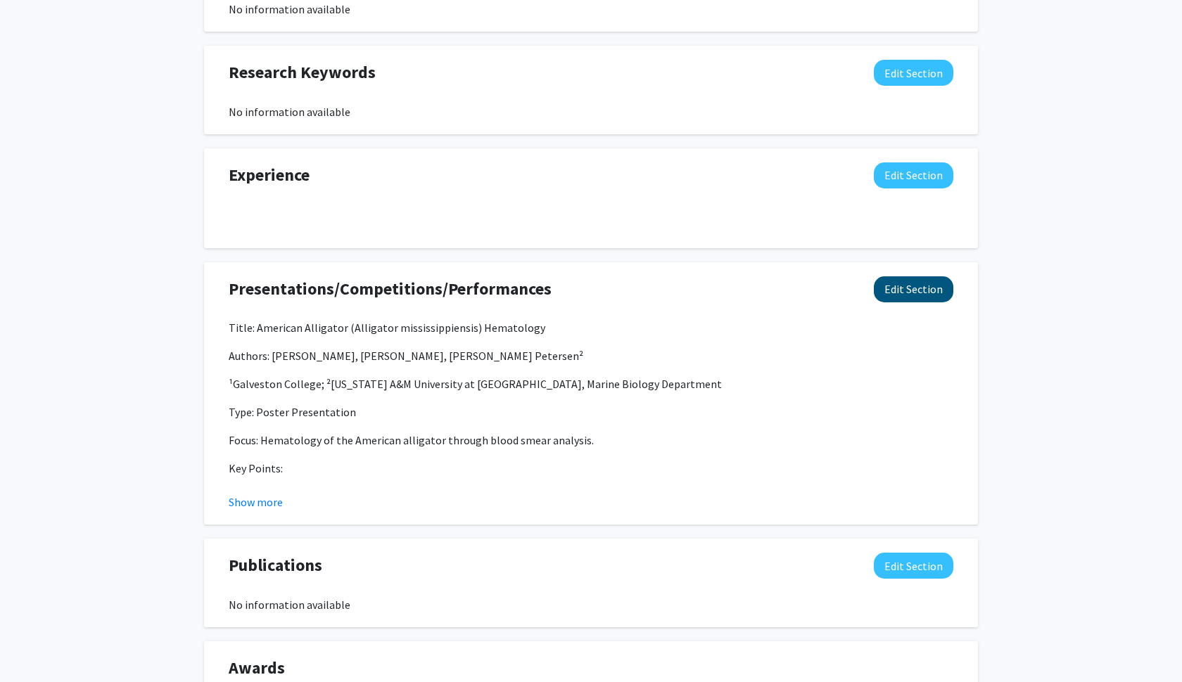
click at [908, 300] on button "Edit Section" at bounding box center [914, 290] width 80 height 26
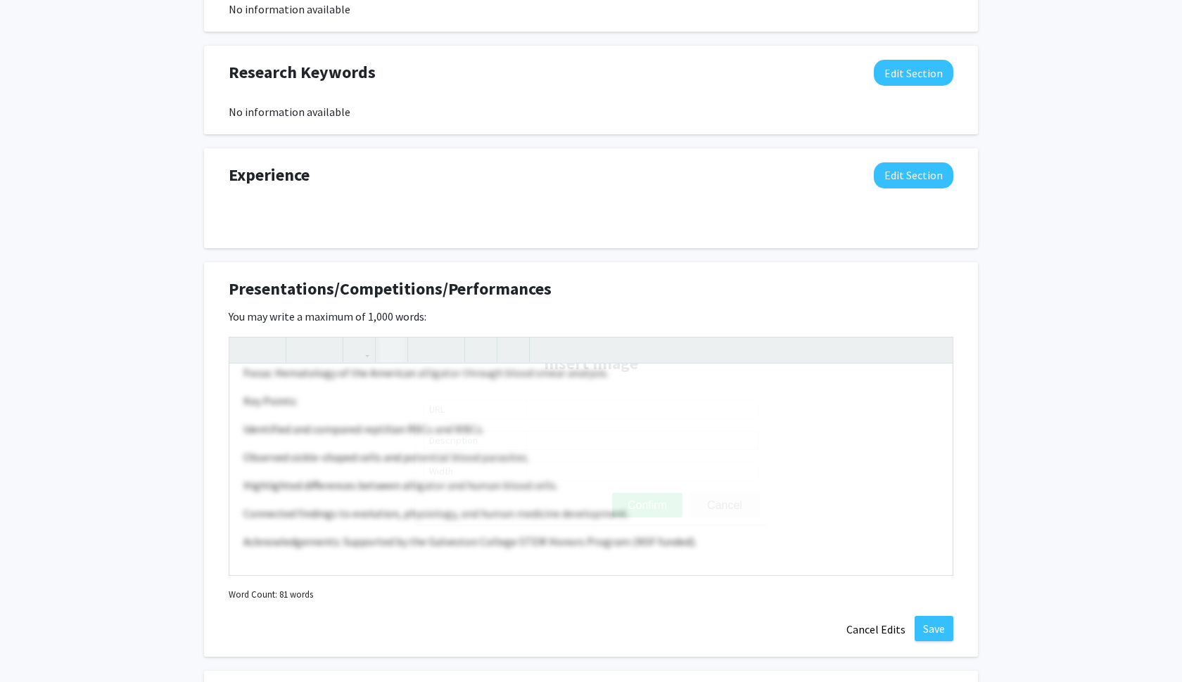
scroll to position [0, 0]
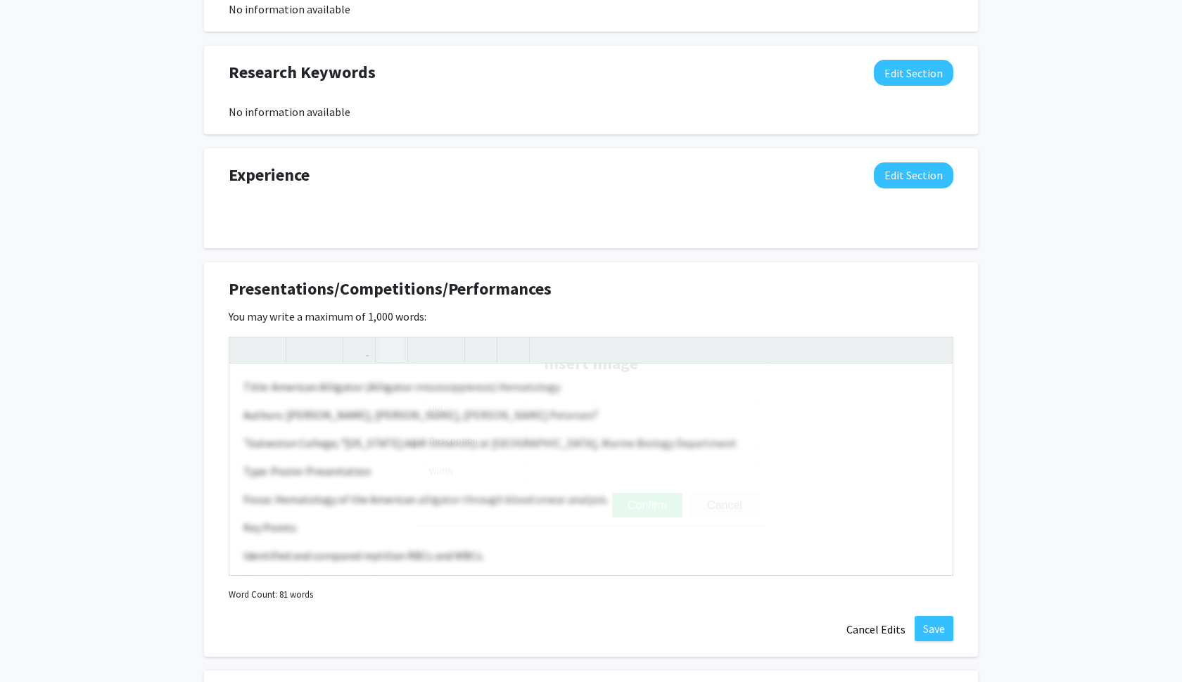
click at [386, 338] on use "button" at bounding box center [386, 338] width 0 height 0
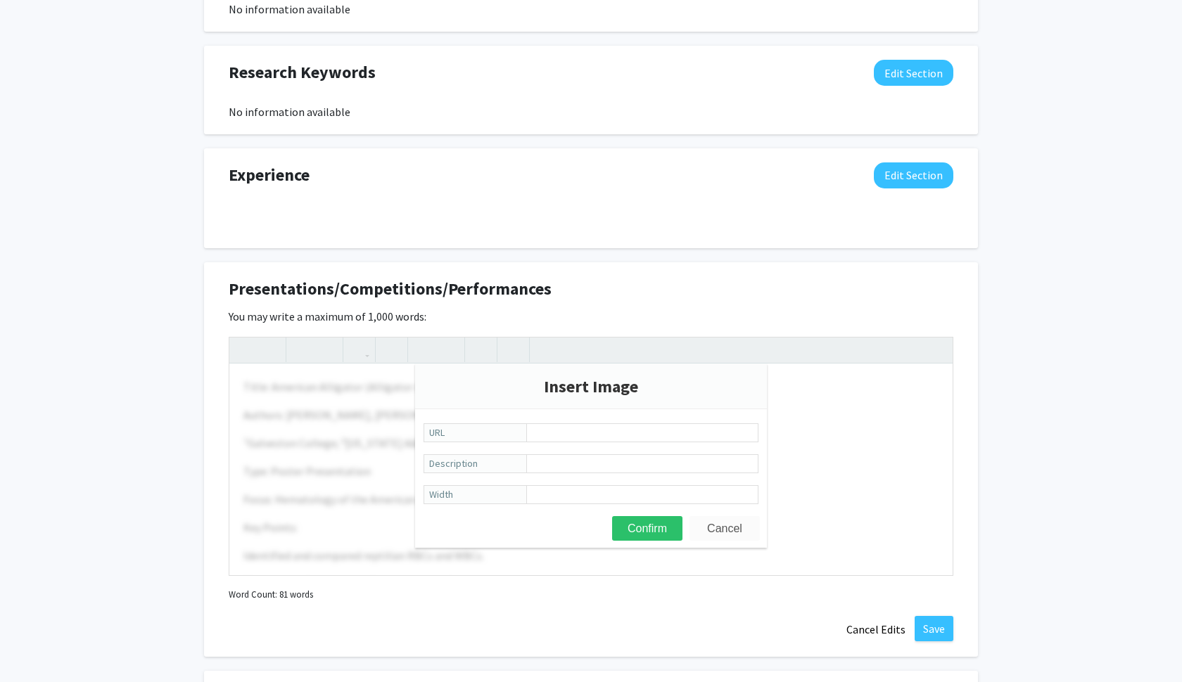
click at [736, 534] on button "Cancel" at bounding box center [725, 528] width 70 height 25
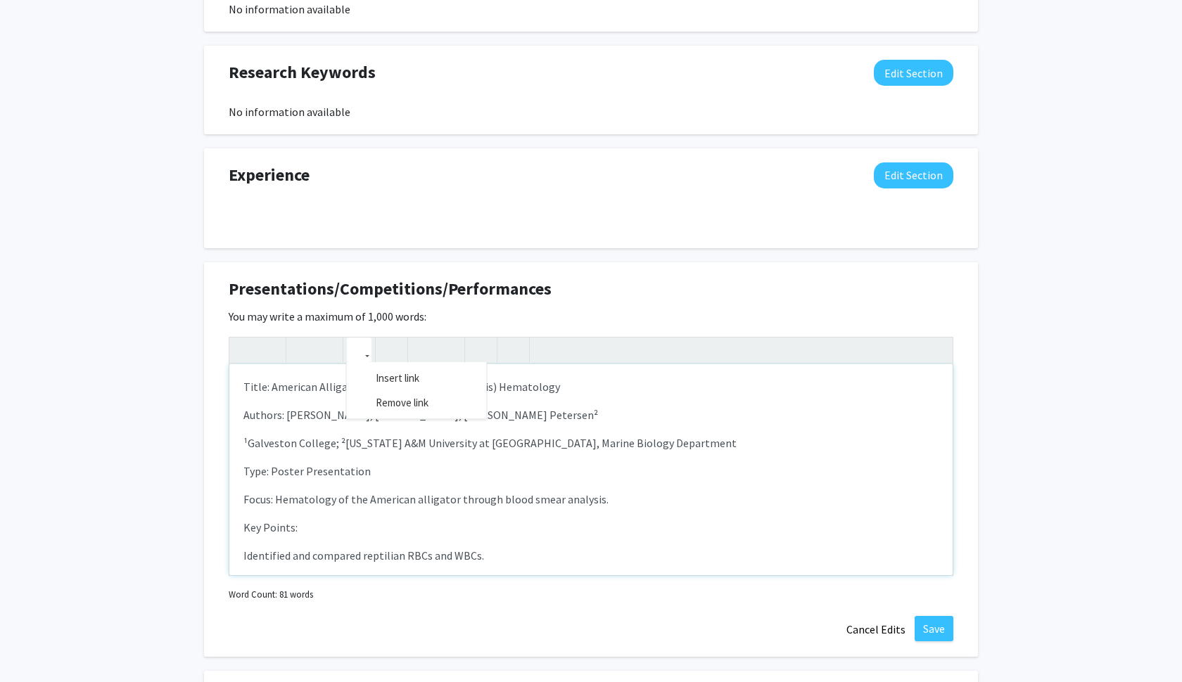
click at [359, 350] on icon "button" at bounding box center [359, 349] width 12 height 23
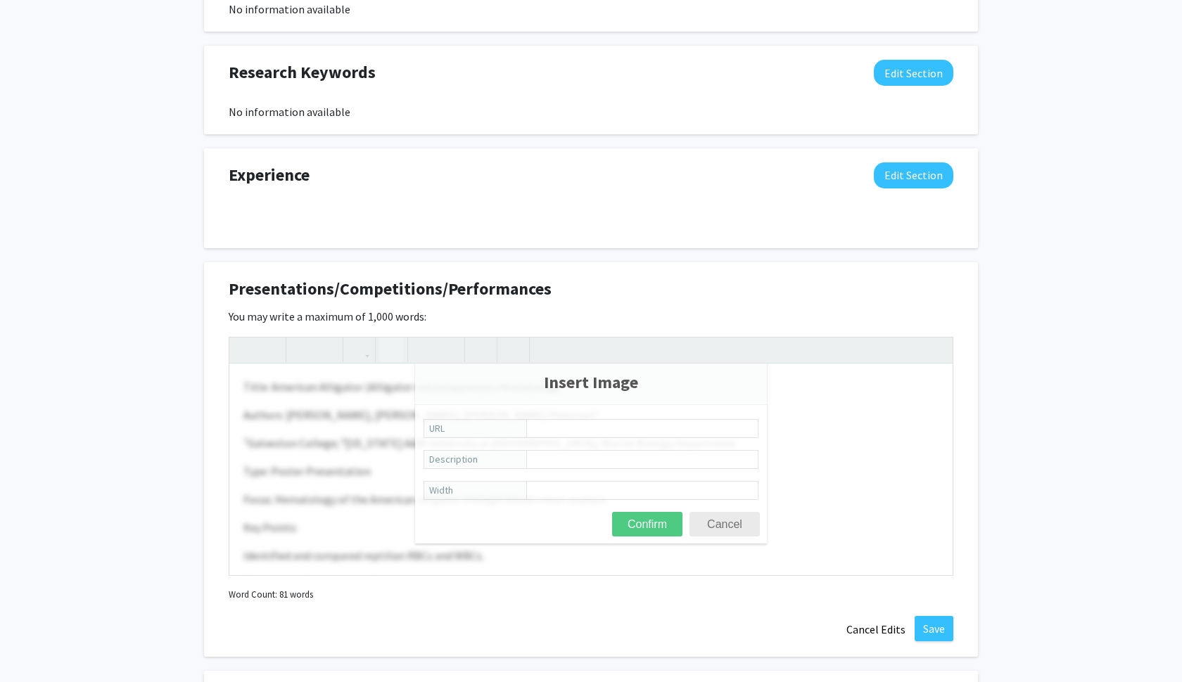
click at [400, 352] on button "button" at bounding box center [391, 350] width 25 height 25
click at [561, 468] on input "Description" at bounding box center [642, 464] width 232 height 19
type input "P"
click at [538, 436] on input "URL" at bounding box center [642, 433] width 232 height 19
paste input "/Users/cassandrejusmable/Library/Group Containers/group.com.apple.coreservices.…"
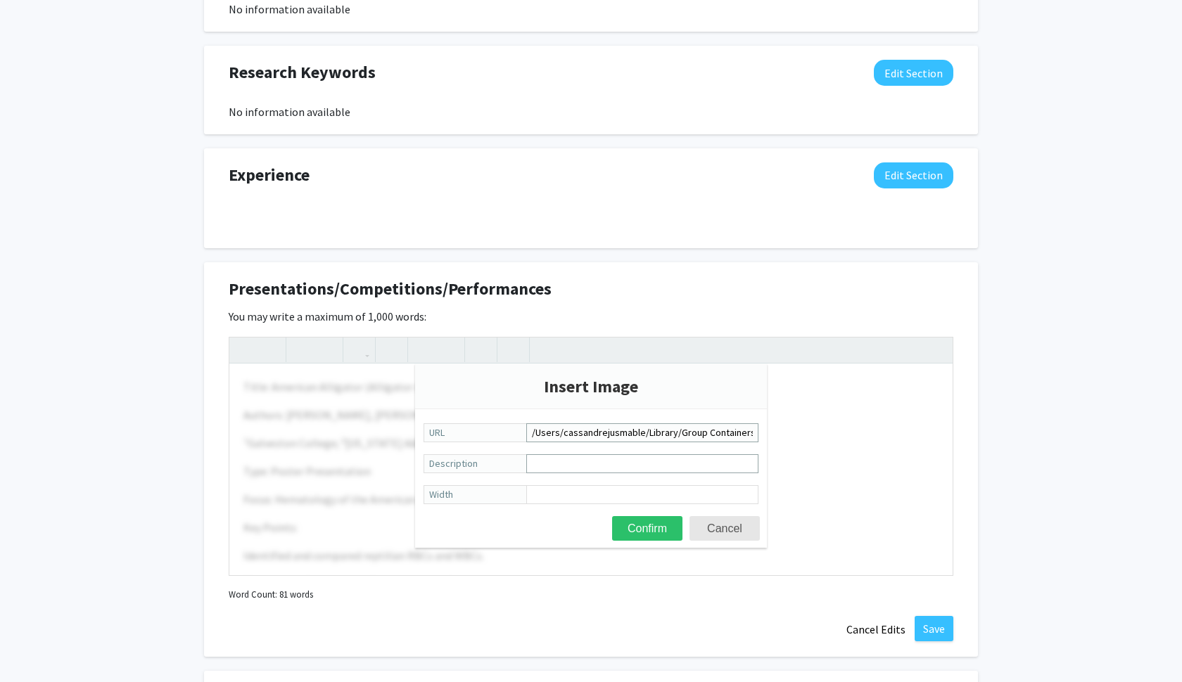
type input "/Users/cassandrejusmable/Library/Group Containers/group.com.apple.coreservices.…"
click at [578, 471] on input "Description" at bounding box center [642, 464] width 232 height 19
click at [436, 459] on span "Description" at bounding box center [477, 464] width 106 height 19
click at [526, 459] on input "Description" at bounding box center [642, 464] width 232 height 19
click at [436, 459] on span "Description" at bounding box center [477, 464] width 106 height 19
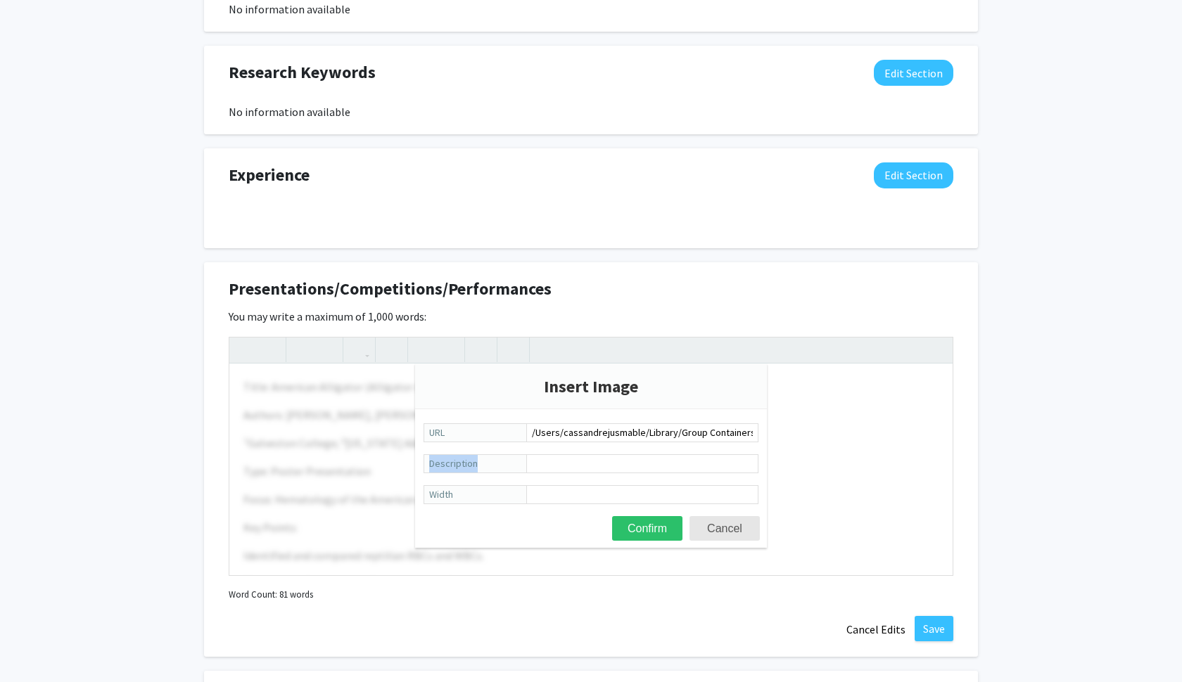
click at [526, 459] on input "Description" at bounding box center [642, 464] width 232 height 19
copy span "Description"
drag, startPoint x: 428, startPoint y: 461, endPoint x: 503, endPoint y: 462, distance: 75.3
click at [503, 462] on span "Description" at bounding box center [477, 464] width 106 height 19
click at [526, 462] on input "Description" at bounding box center [642, 464] width 232 height 19
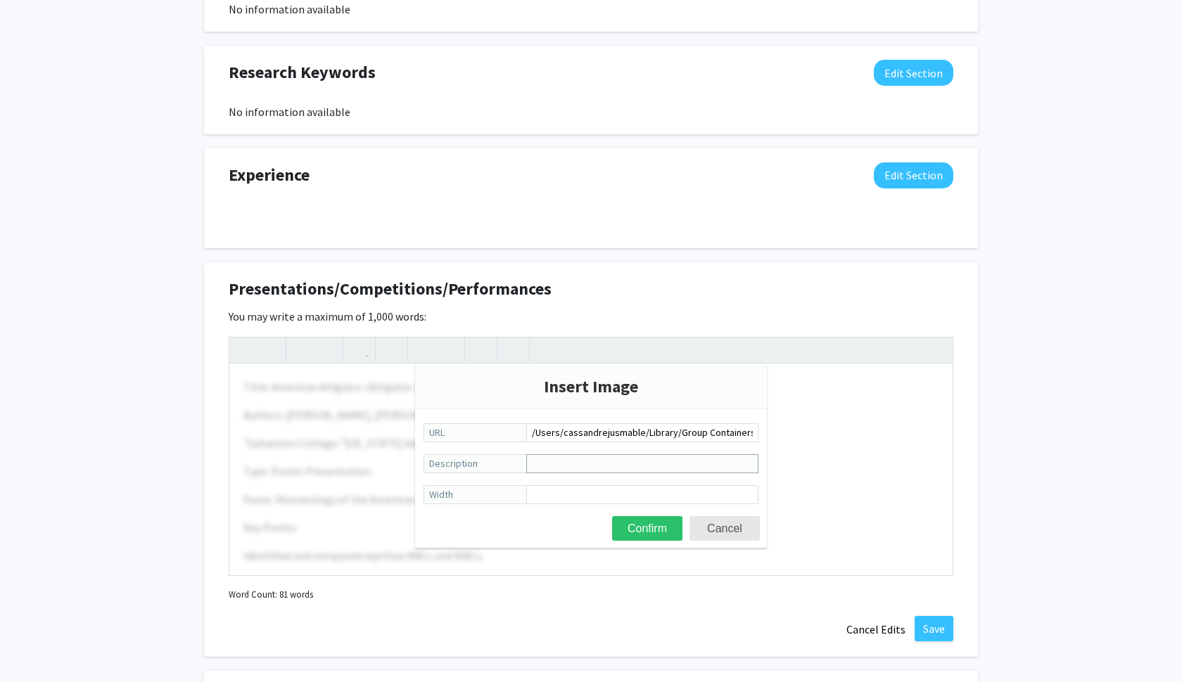
paste input "American Alligator (Alligator mississippiensis) Hematology"
type input "American Alligator (Alligator mississippiensis) Hematology"
click at [652, 532] on button "Confirm" at bounding box center [647, 528] width 70 height 25
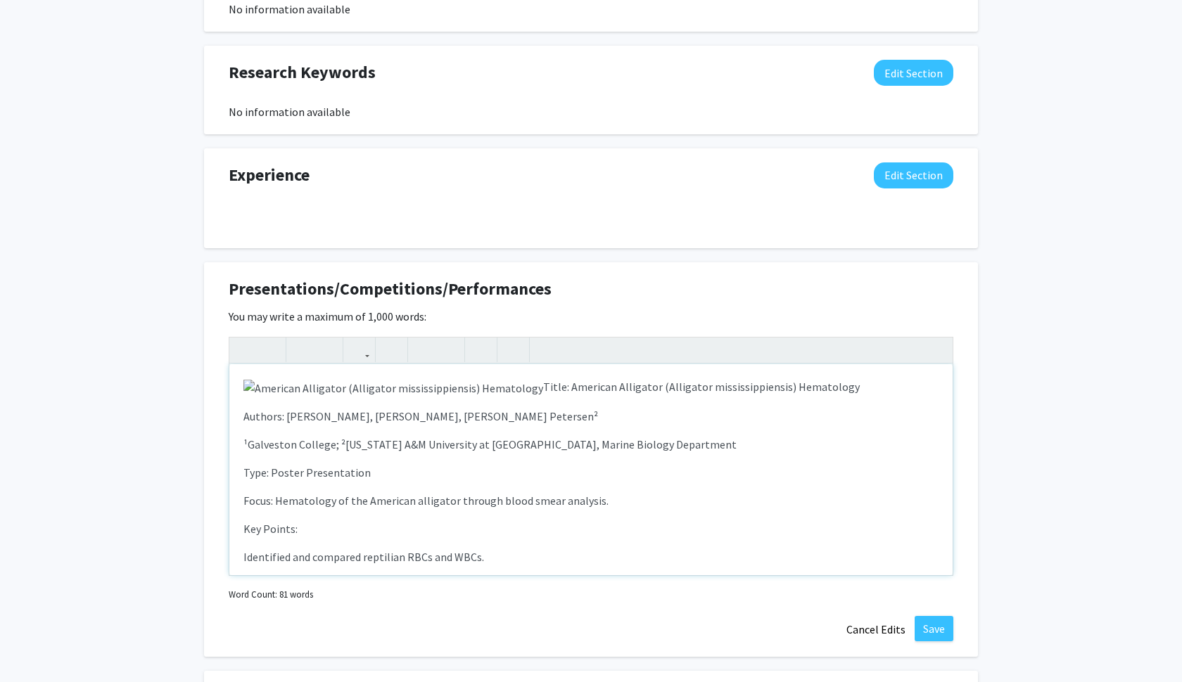
click at [409, 390] on img "Note to users with screen readers: Please deactivate our accessibility plugin f…" at bounding box center [393, 388] width 300 height 17
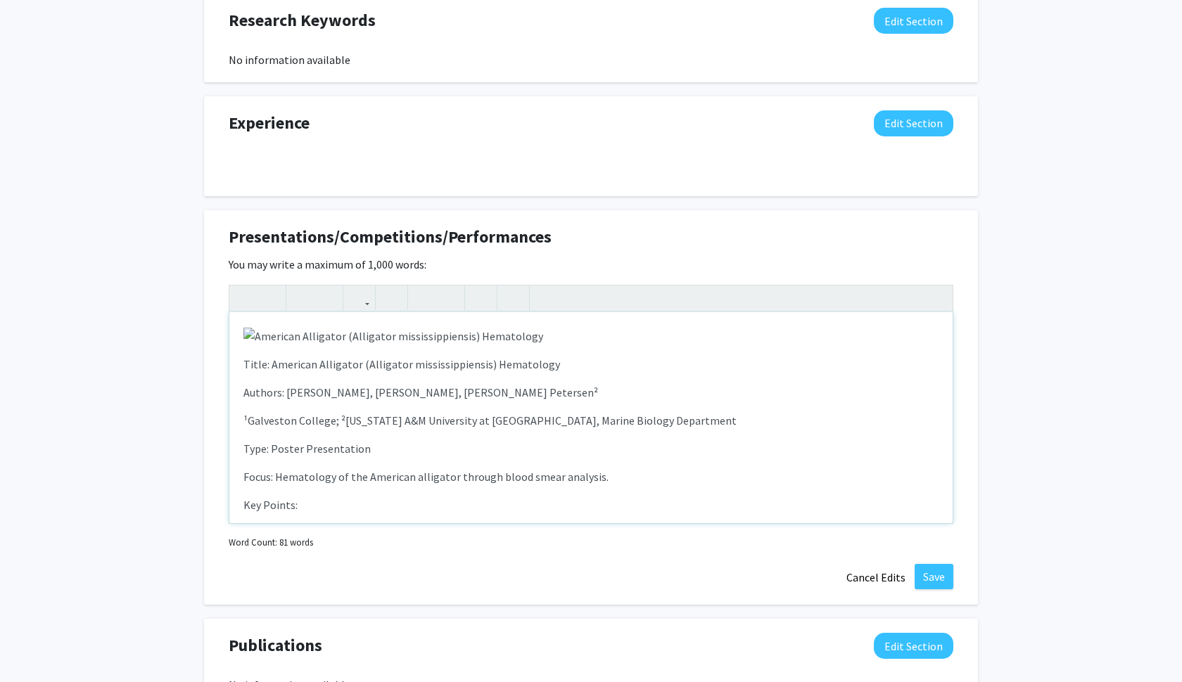
scroll to position [849, 0]
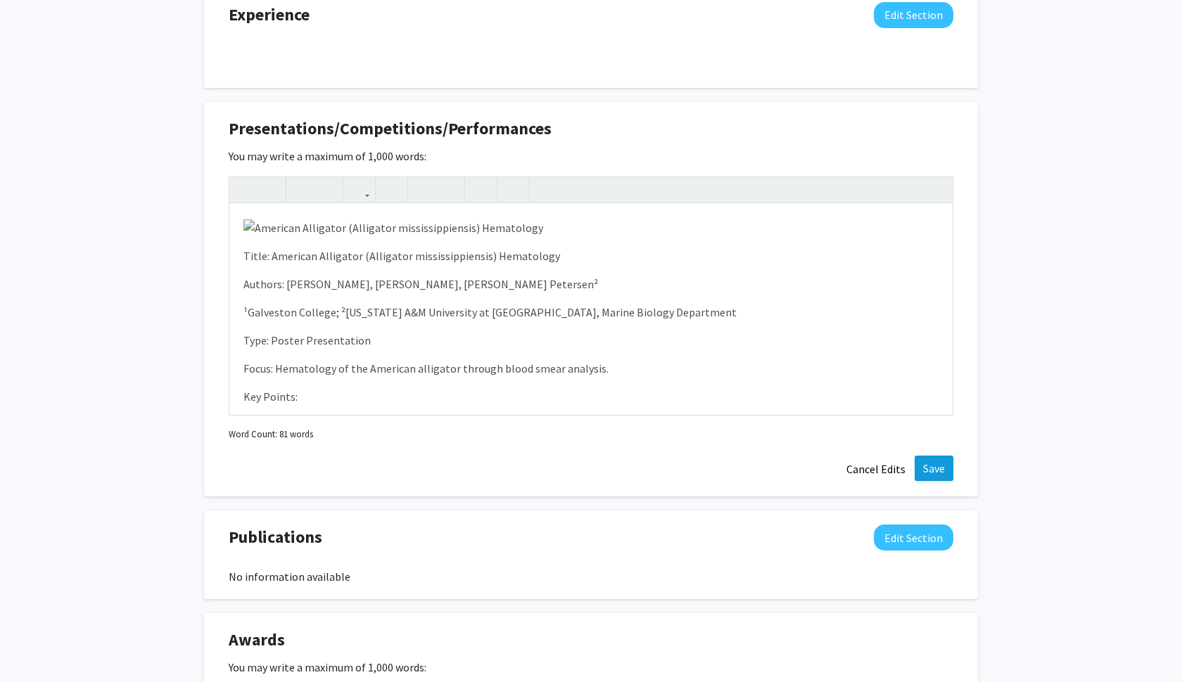
click at [935, 462] on button "Save" at bounding box center [934, 468] width 39 height 25
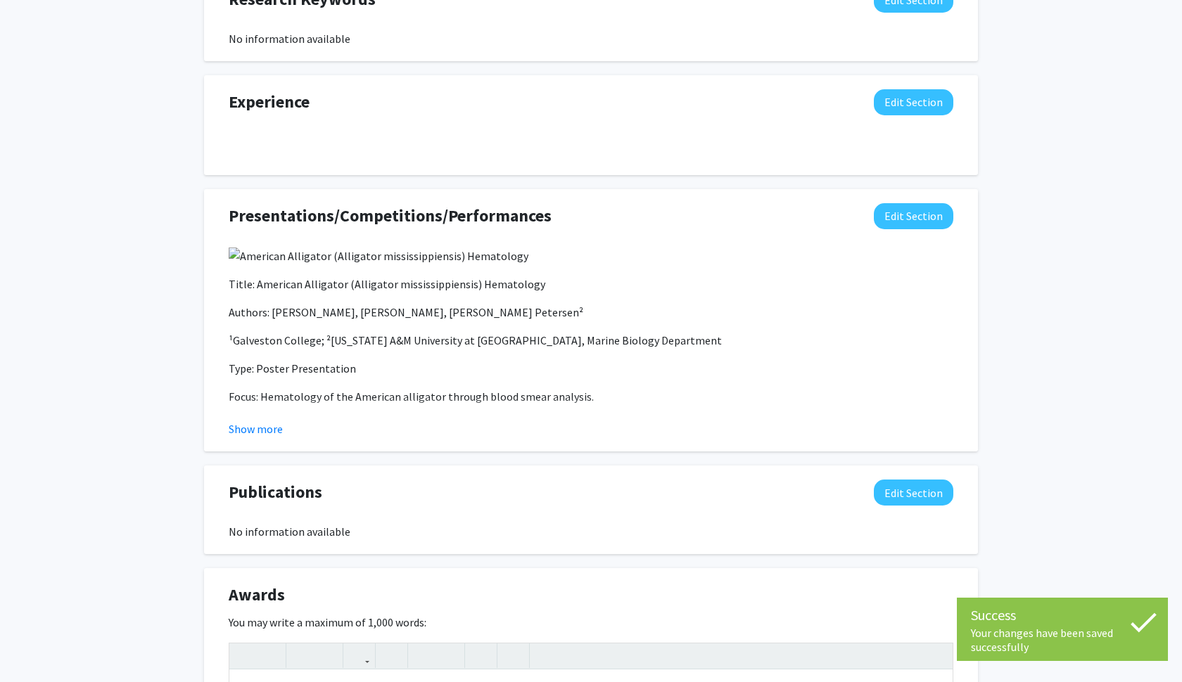
scroll to position [758, 0]
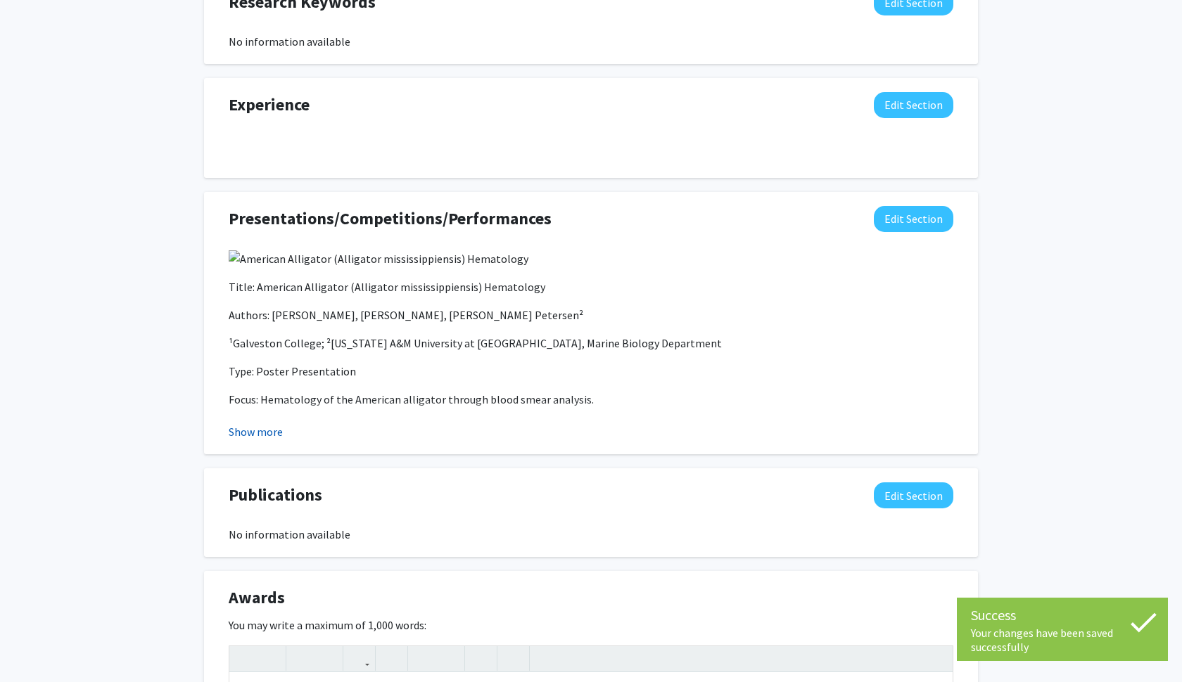
click at [251, 427] on button "Show more" at bounding box center [256, 432] width 54 height 17
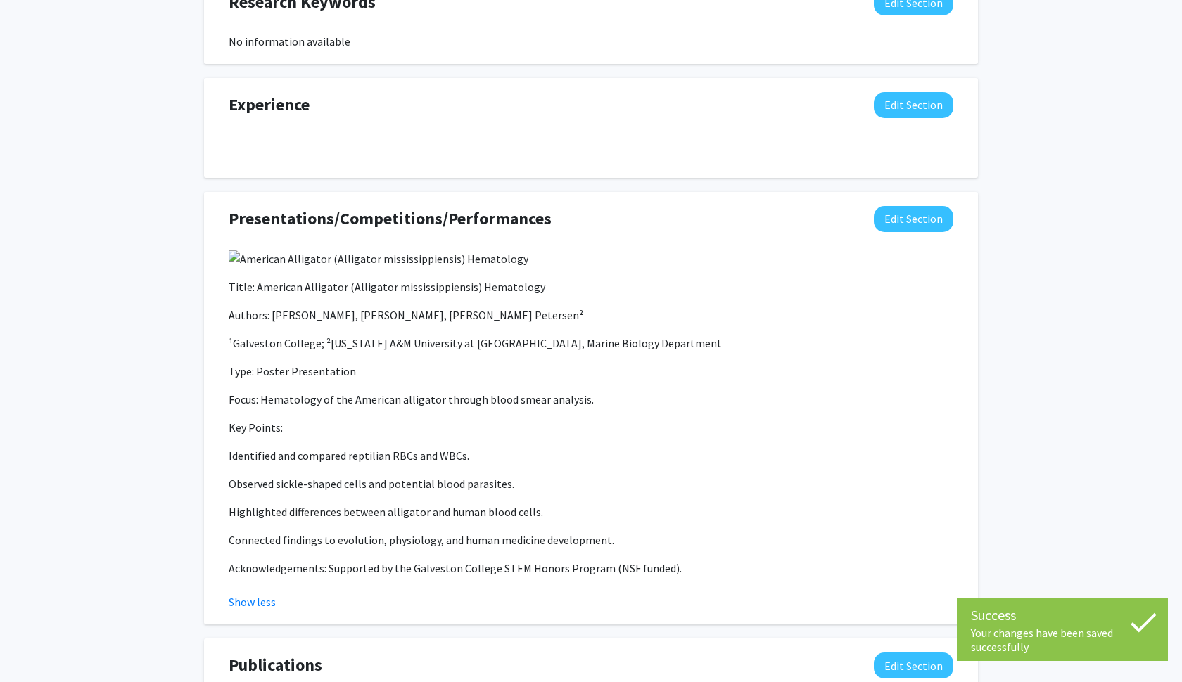
click at [293, 271] on div "Title: American Alligator (Alligator mississippiensis) Hematology Authors: [PER…" at bounding box center [591, 413] width 725 height 328
click at [278, 253] on p at bounding box center [591, 258] width 725 height 18
click at [278, 256] on p at bounding box center [591, 258] width 725 height 18
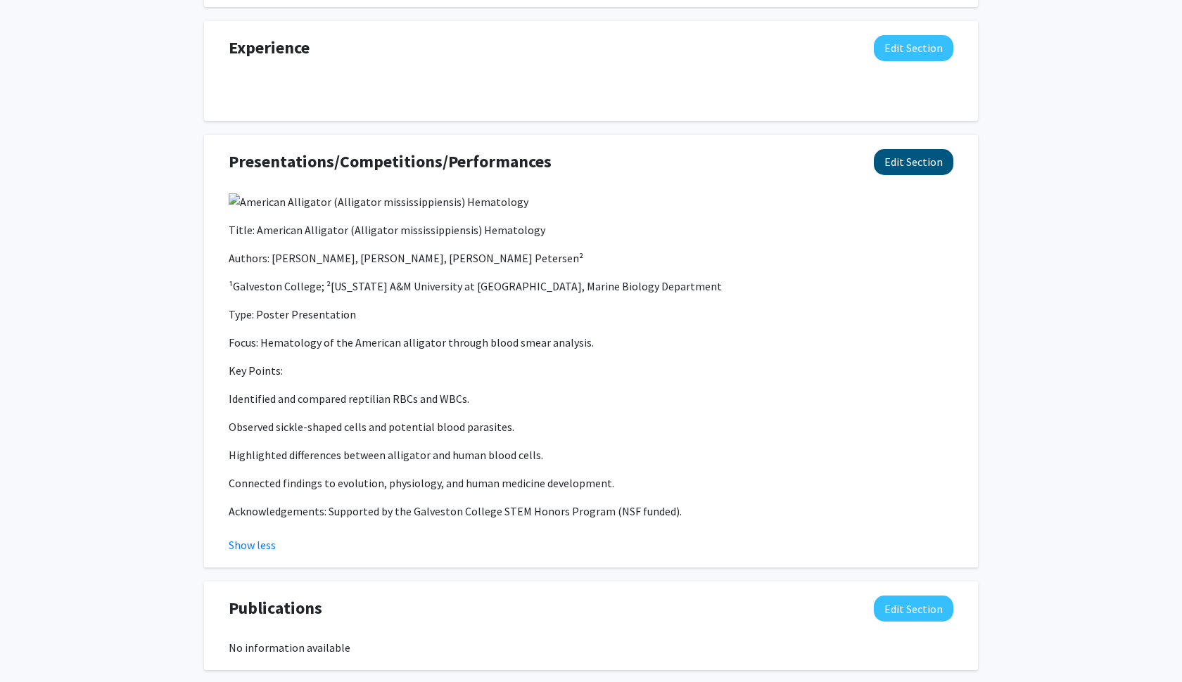
click at [921, 151] on button "Edit Section" at bounding box center [914, 162] width 80 height 26
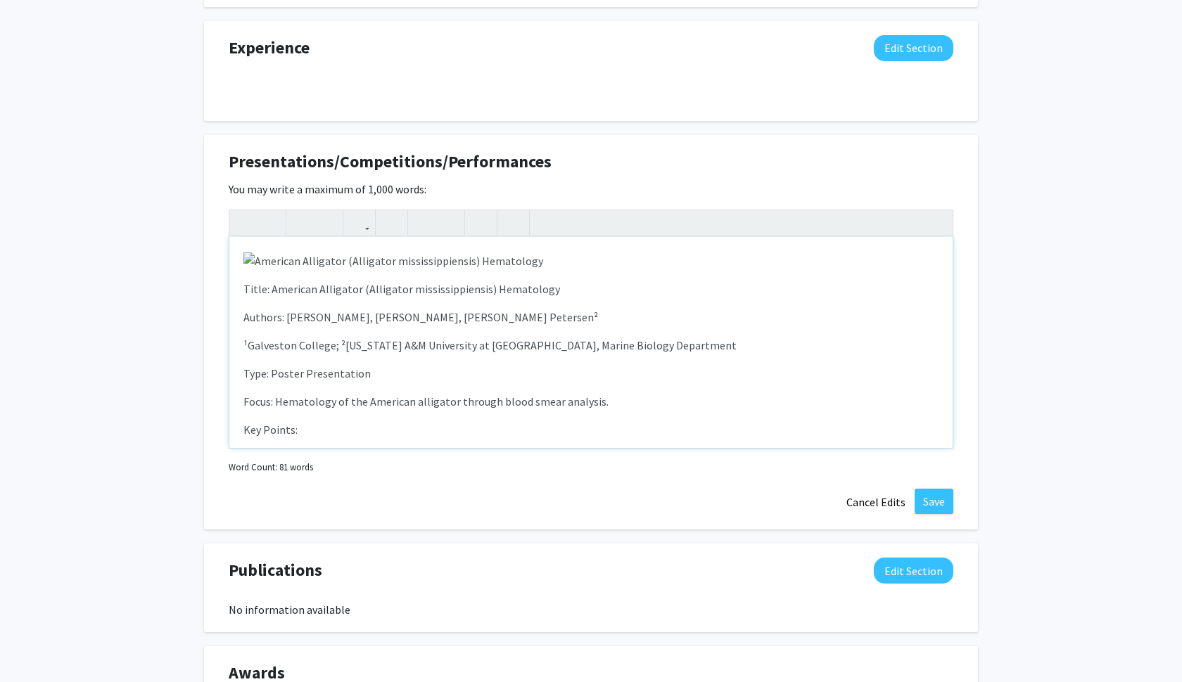
click at [387, 263] on img "Note to users with screen readers: Please deactivate our accessibility plugin f…" at bounding box center [393, 261] width 300 height 17
drag, startPoint x: 380, startPoint y: 263, endPoint x: 432, endPoint y: 263, distance: 52.1
click at [432, 263] on img "Note to users with screen readers: Please deactivate our accessibility plugin f…" at bounding box center [393, 261] width 300 height 17
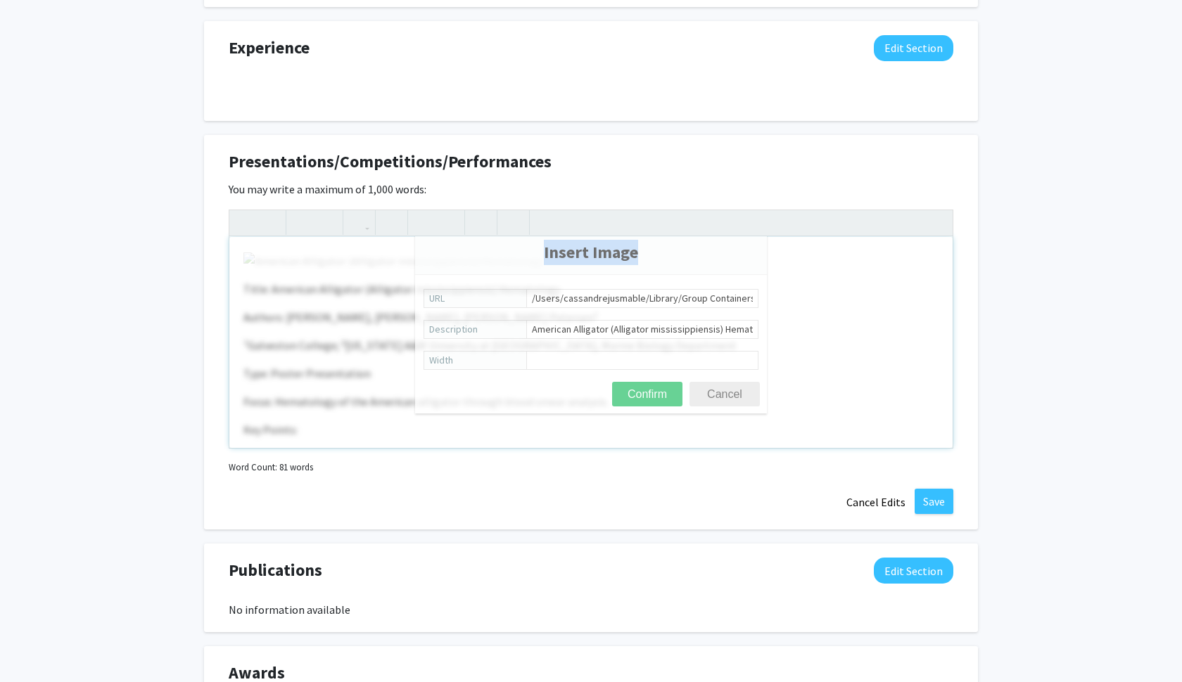
click at [432, 263] on span "Insert Image" at bounding box center [591, 252] width 352 height 46
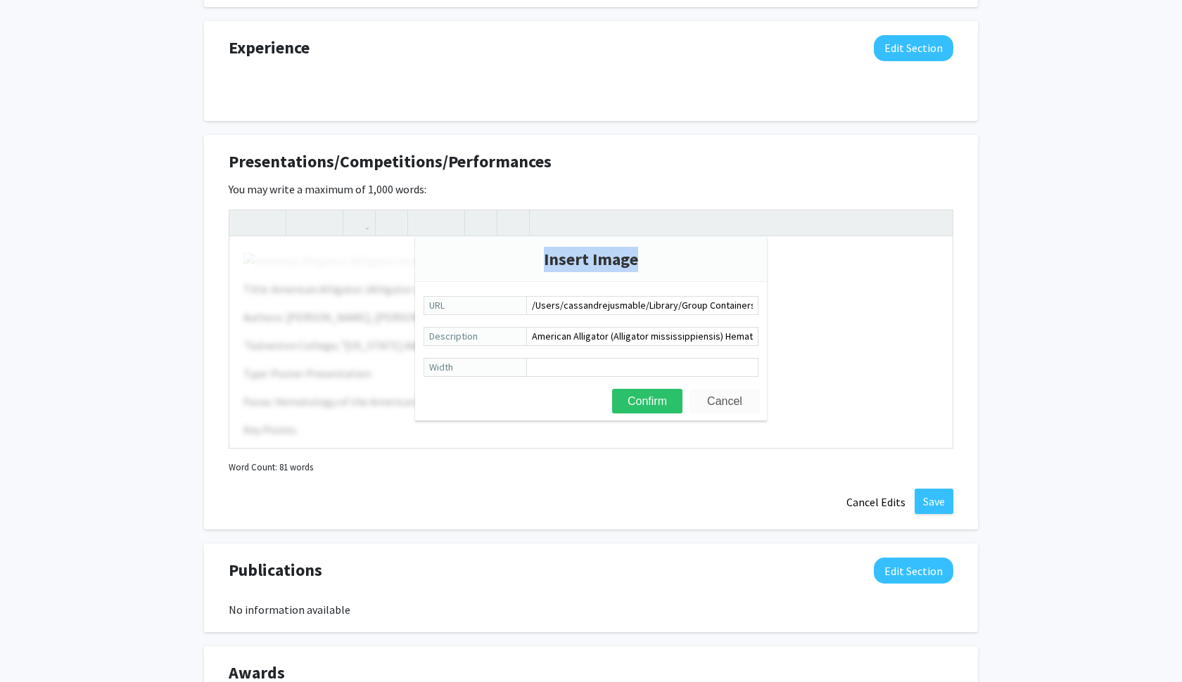
click at [711, 397] on button "Cancel" at bounding box center [725, 401] width 70 height 25
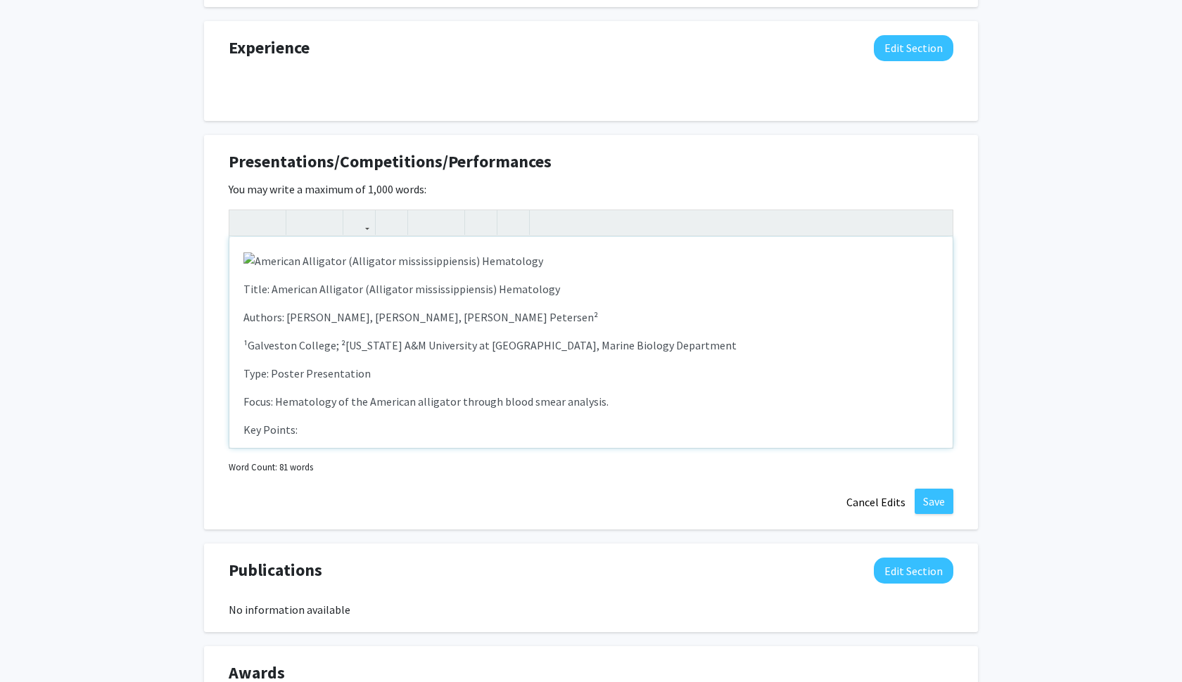
click at [495, 268] on img "Note to users with screen readers: Please deactivate our accessibility plugin f…" at bounding box center [393, 261] width 300 height 17
drag, startPoint x: 492, startPoint y: 265, endPoint x: 530, endPoint y: 264, distance: 38.0
drag, startPoint x: 530, startPoint y: 264, endPoint x: 472, endPoint y: 262, distance: 57.7
click at [472, 262] on p "Note to users with screen readers: Please deactivate our accessibility plugin f…" at bounding box center [590, 260] width 695 height 18
type textarea "<p><span style="font-size: 1rem;">Title: American Alligator (Alligator mississi…"
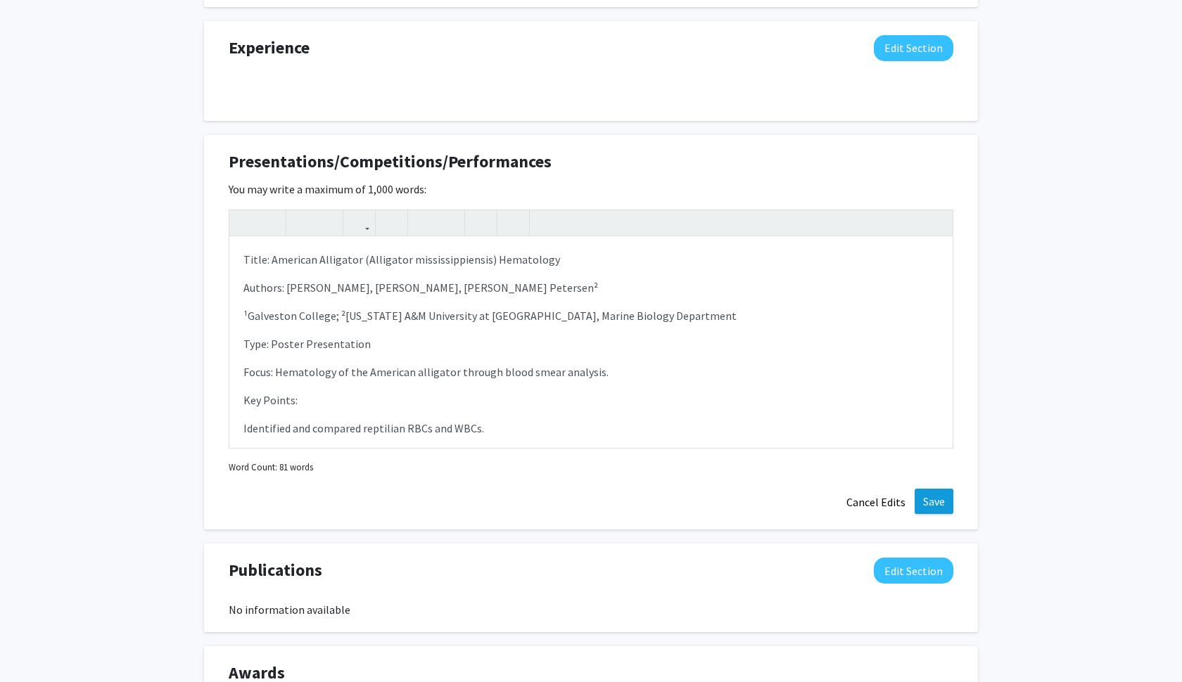
click at [930, 495] on button "Save" at bounding box center [934, 501] width 39 height 25
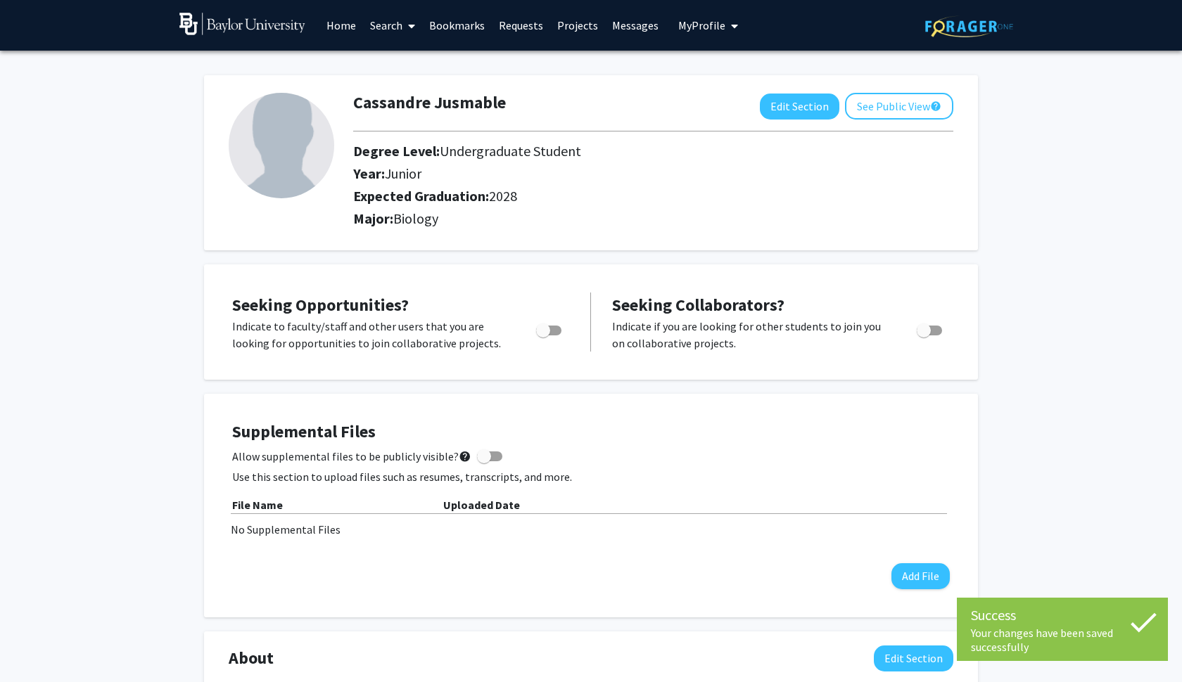
scroll to position [0, 0]
